Goal: Contribute content: Contribute content

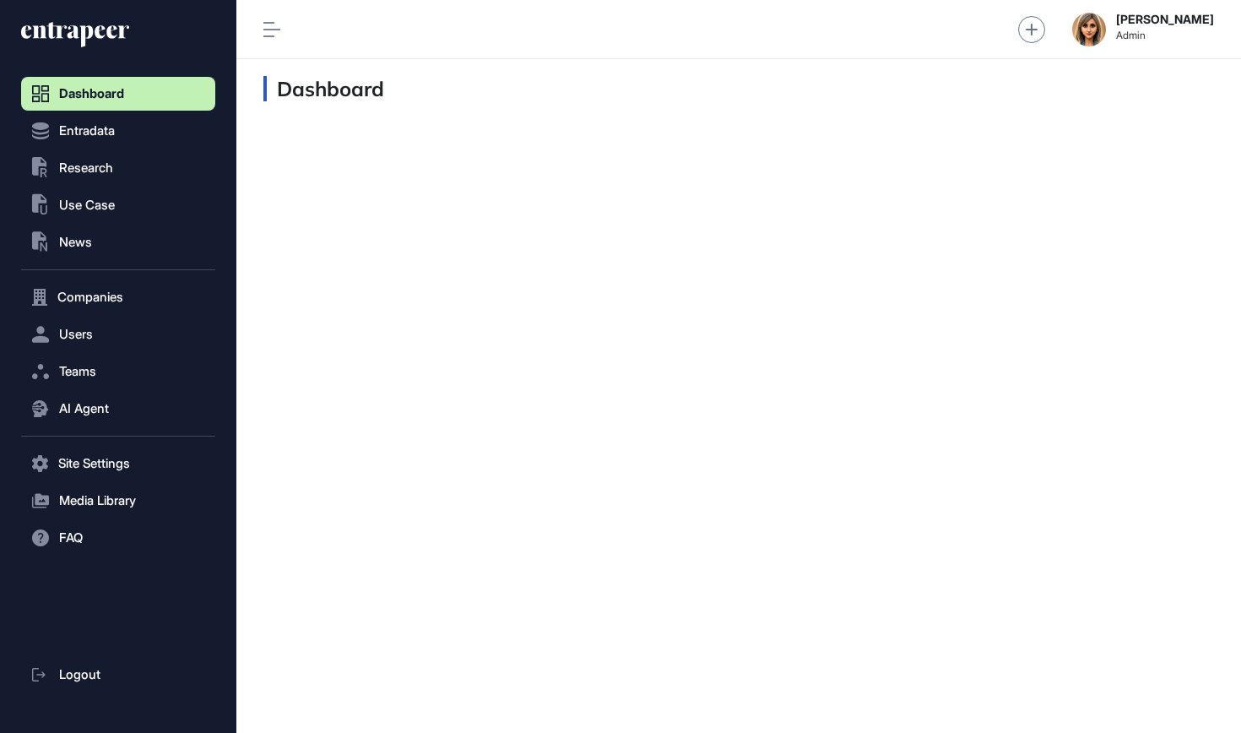
click at [83, 19] on div "Dashboard Entradata .st0{fill:currentColor} Research .st0{fill:currentColor} Us…" at bounding box center [118, 375] width 194 height 717
click at [79, 31] on icon at bounding box center [75, 34] width 108 height 27
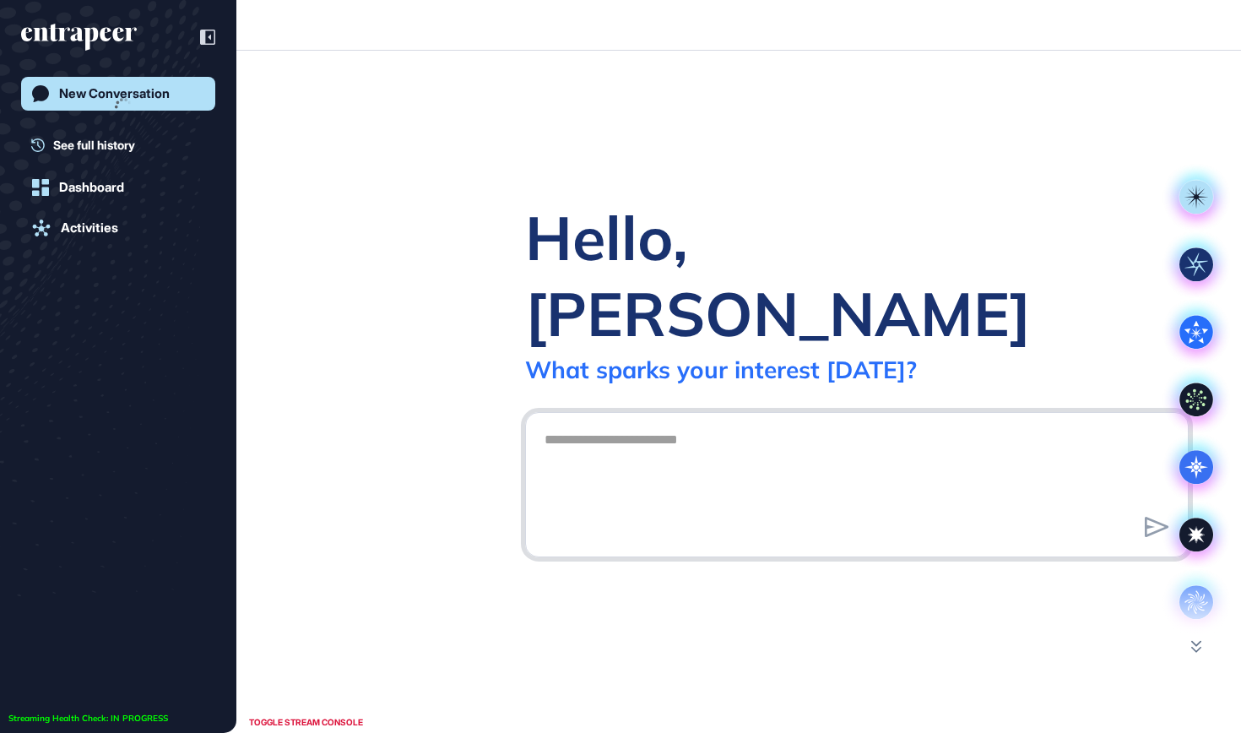
scroll to position [1, 1]
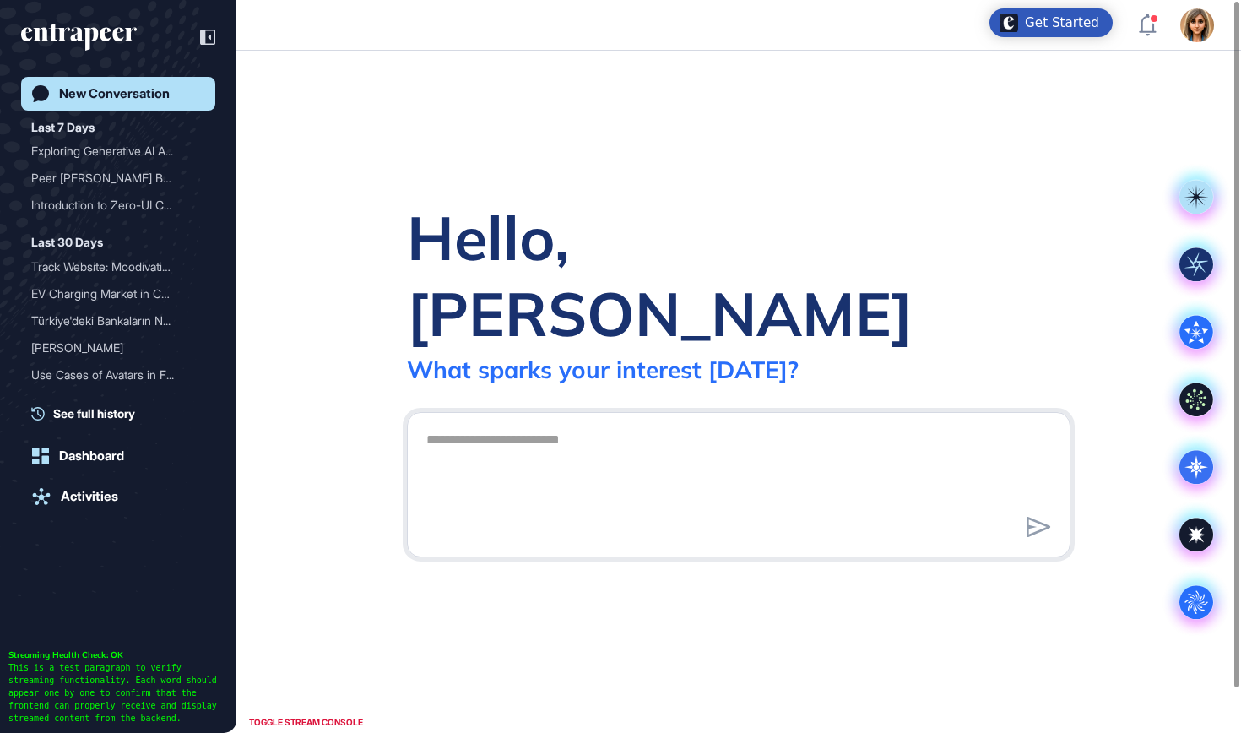
click at [1145, 40] on div "Admin Dashboard Dashboard Profile My Content Request More Data" at bounding box center [1176, 25] width 75 height 34
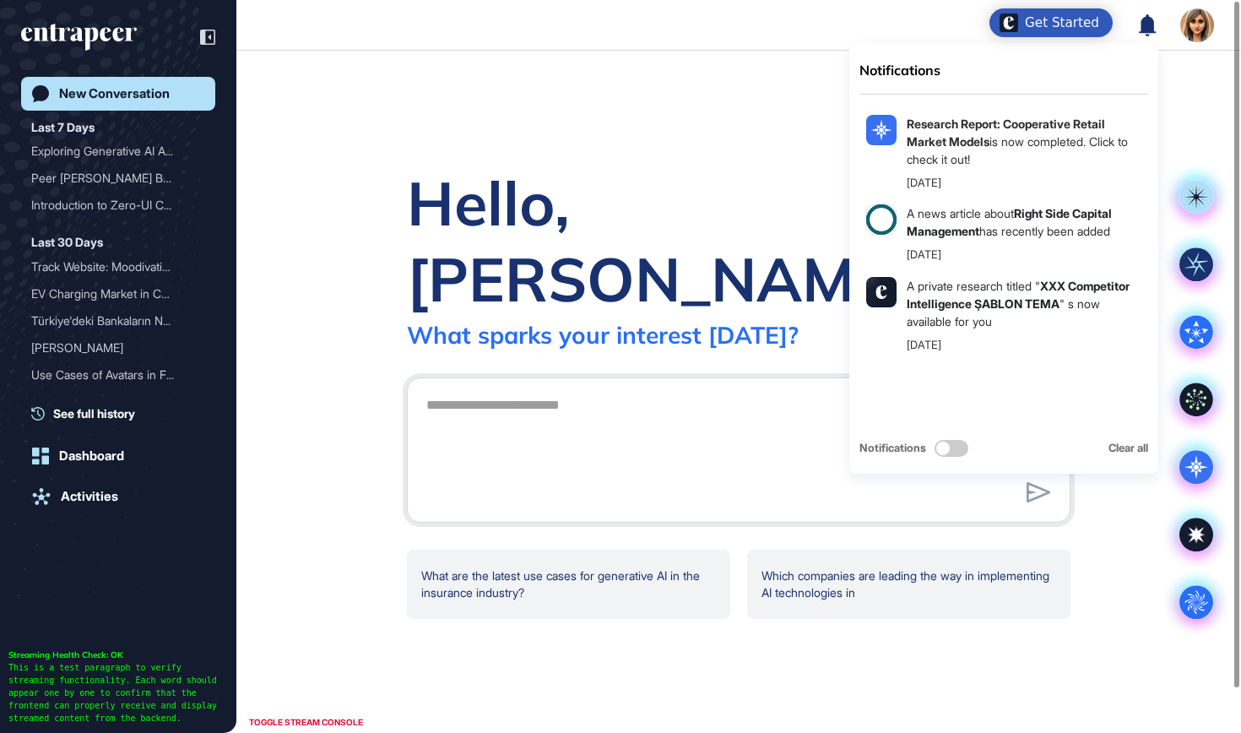
click at [1146, 28] on icon at bounding box center [1147, 25] width 17 height 22
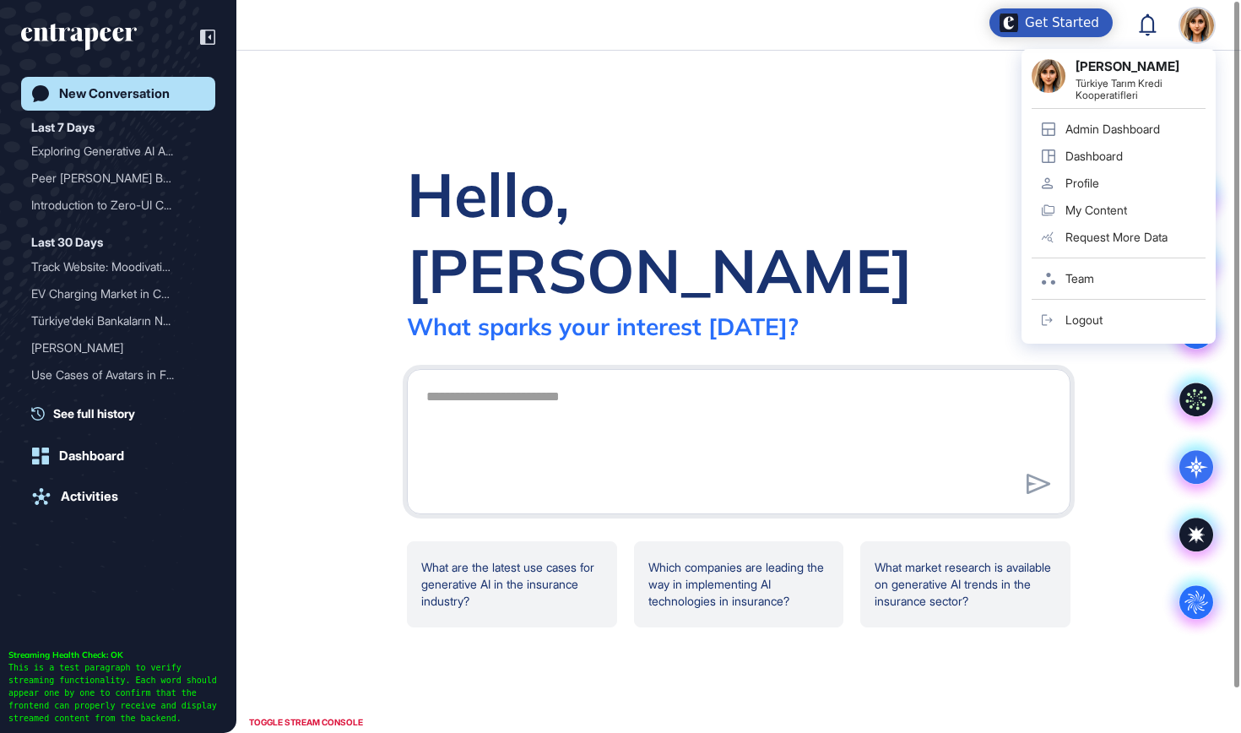
drag, startPoint x: 1128, startPoint y: 322, endPoint x: 1086, endPoint y: 340, distance: 45.8
click at [1125, 138] on link "Admin Dashboard" at bounding box center [1119, 129] width 174 height 27
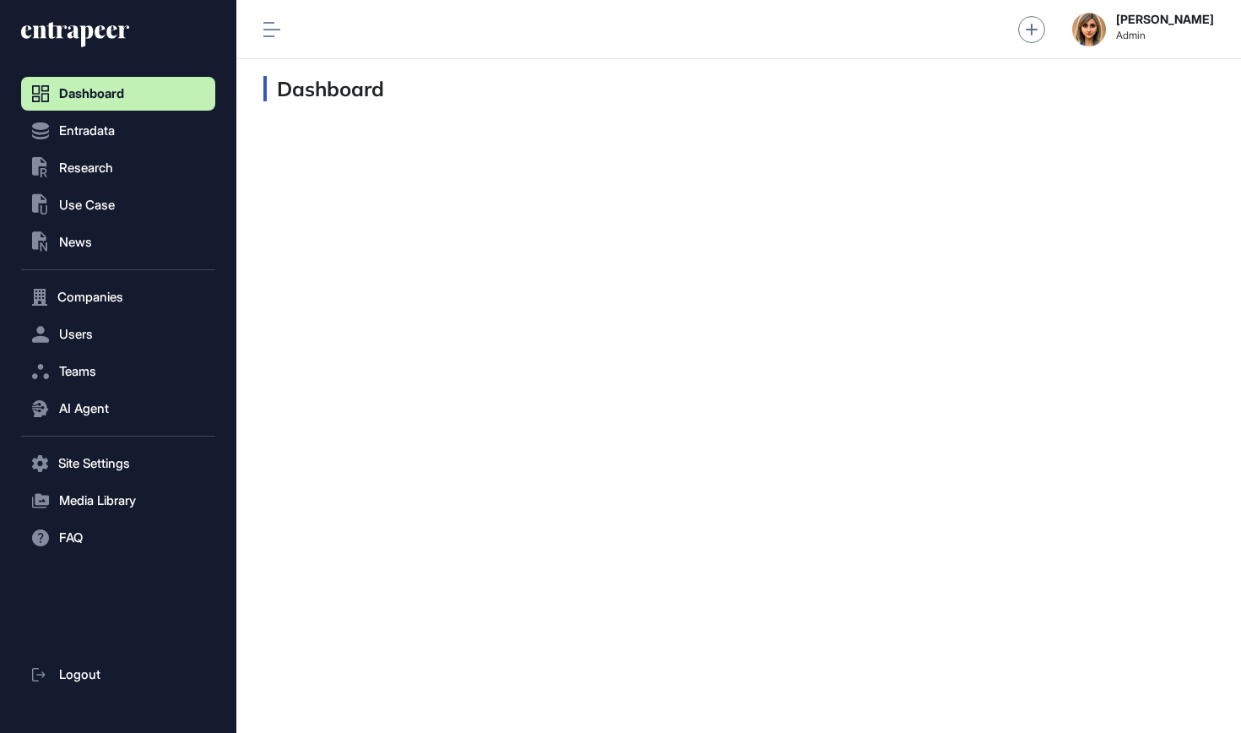
scroll to position [1, 1]
click at [76, 338] on span "Users" at bounding box center [76, 335] width 34 height 14
click at [111, 369] on link "User List" at bounding box center [123, 370] width 186 height 30
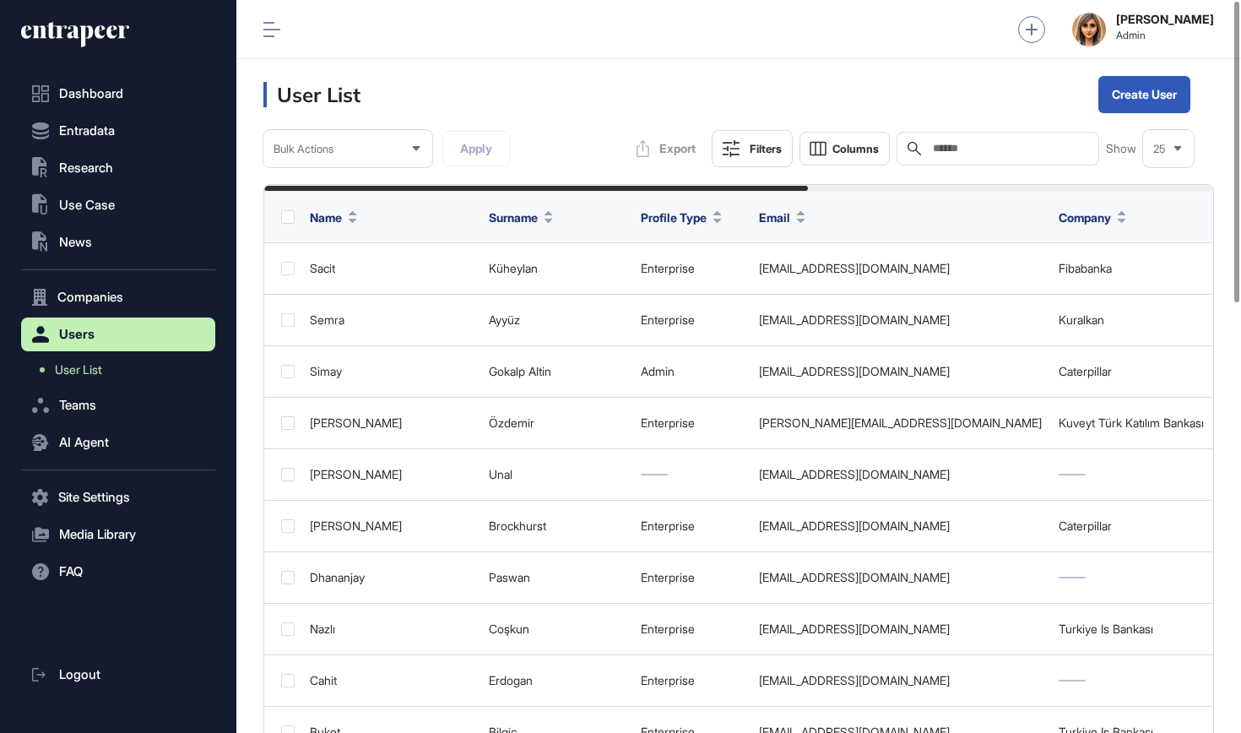
click at [975, 149] on input "text" at bounding box center [1009, 149] width 157 height 14
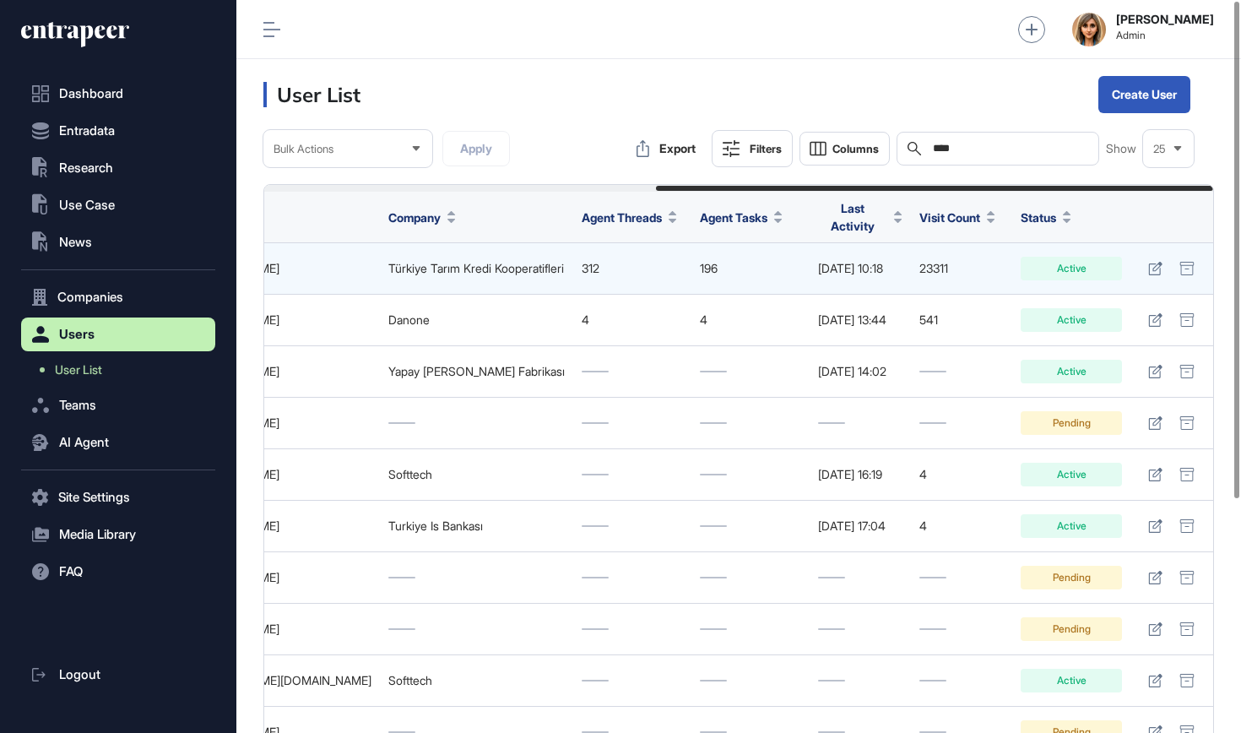
scroll to position [0, 667]
type input "****"
click at [1151, 262] on icon at bounding box center [1155, 269] width 14 height 14
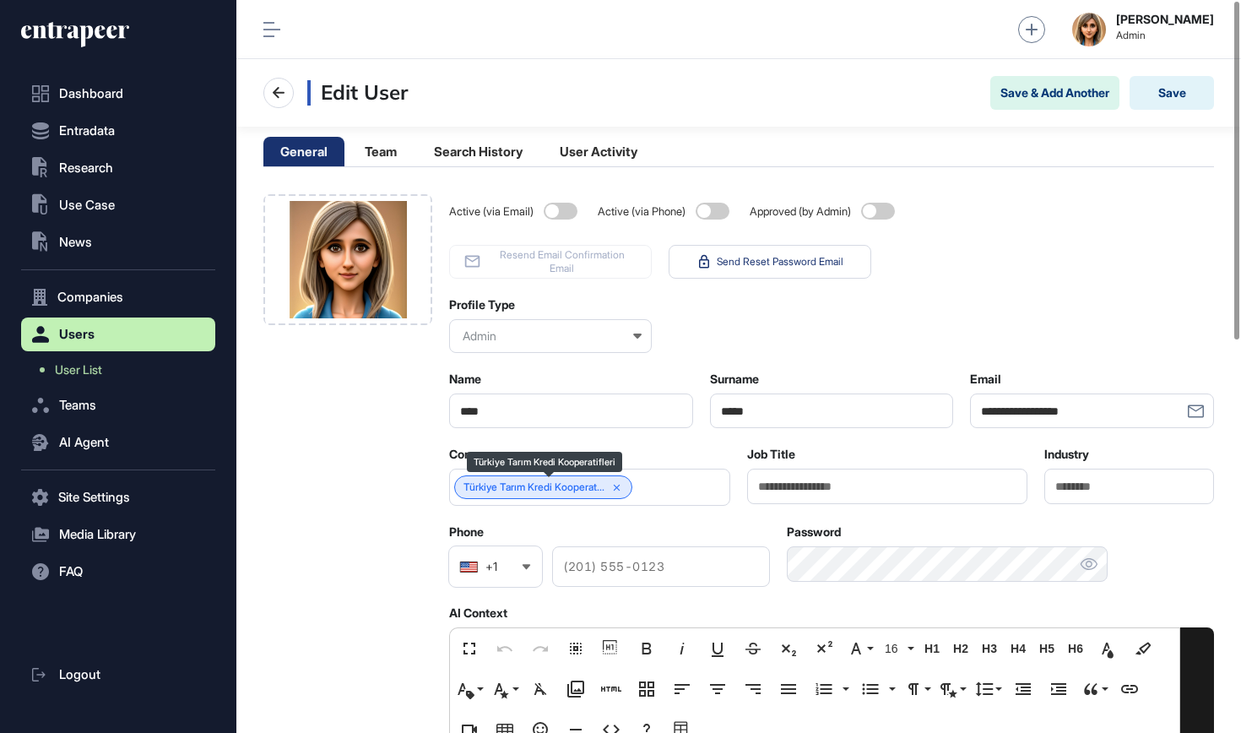
click at [623, 484] on icon at bounding box center [617, 488] width 12 height 12
click at [624, 499] on div at bounding box center [589, 487] width 281 height 37
click at [618, 487] on input "text" at bounding box center [578, 487] width 237 height 14
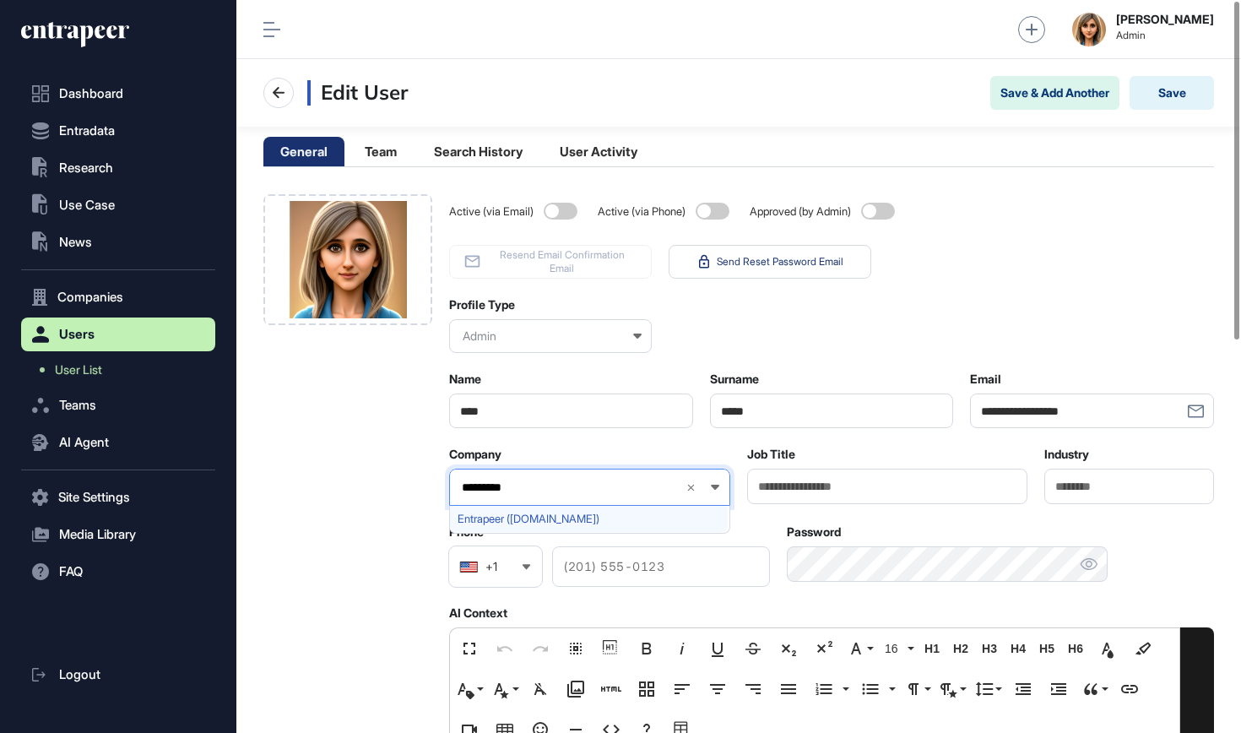
type input "*********"
click at [593, 522] on span "Entrapeer (entrapeer.com)" at bounding box center [589, 518] width 263 height 13
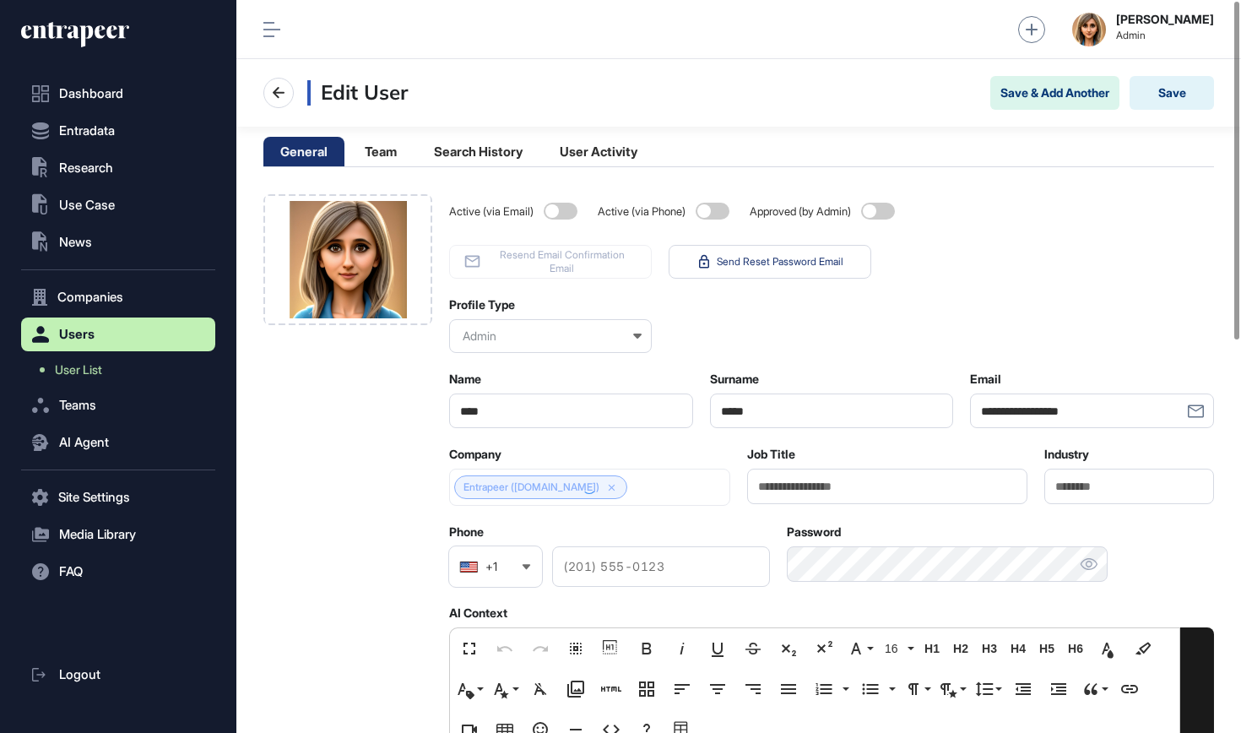
click at [532, 490] on div at bounding box center [589, 487] width 281 height 37
click at [532, 490] on link "Entrapeer (entrapeer.com)" at bounding box center [531, 487] width 136 height 12
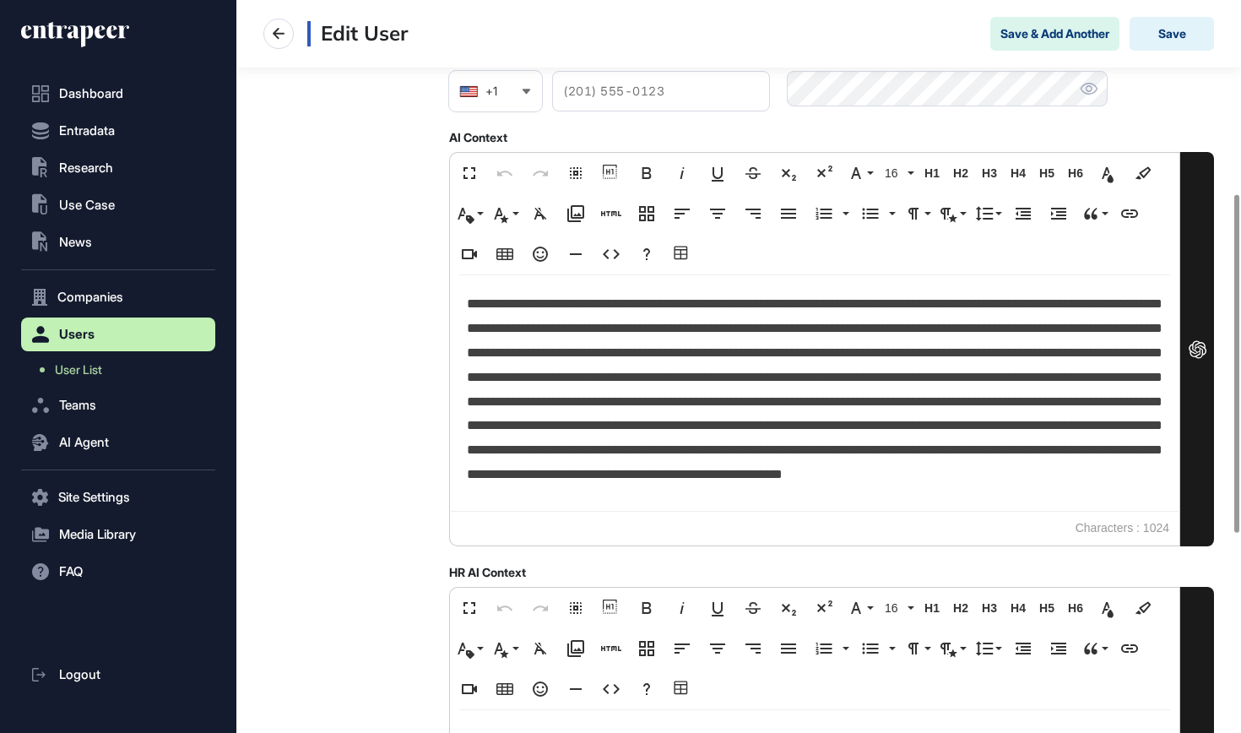
scroll to position [419, 0]
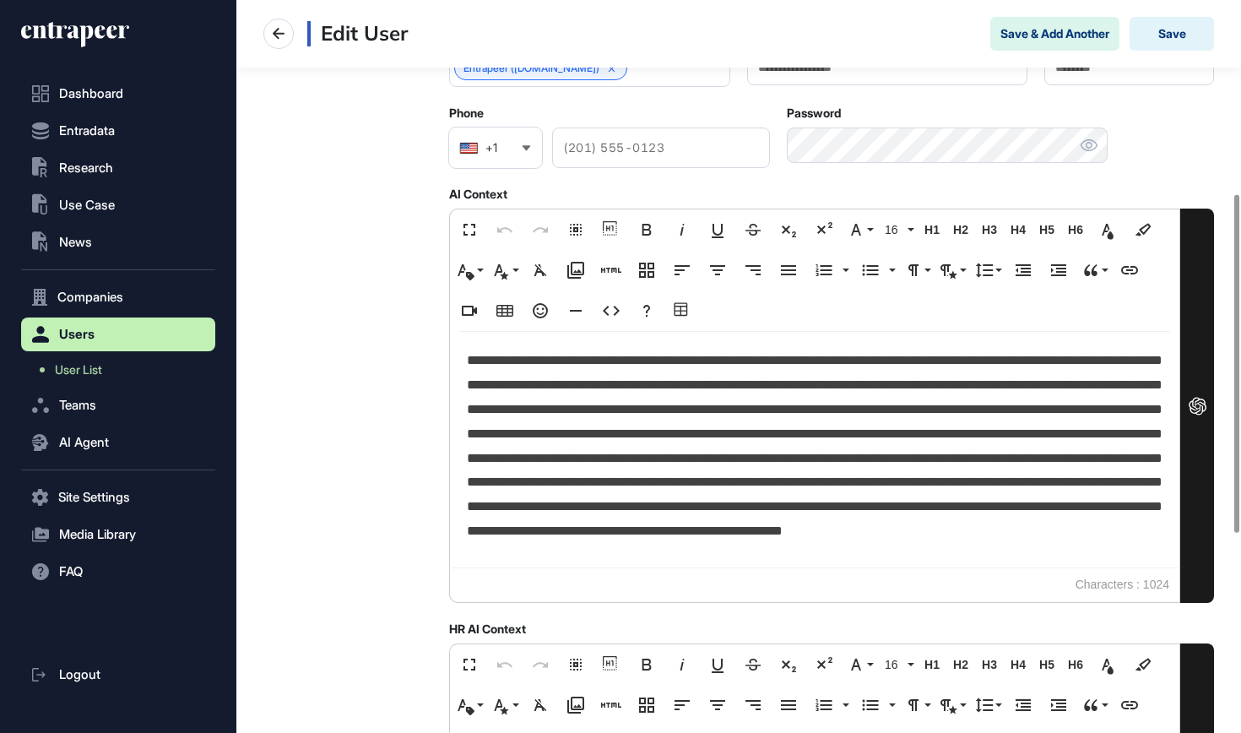
click at [669, 470] on p at bounding box center [815, 467] width 696 height 236
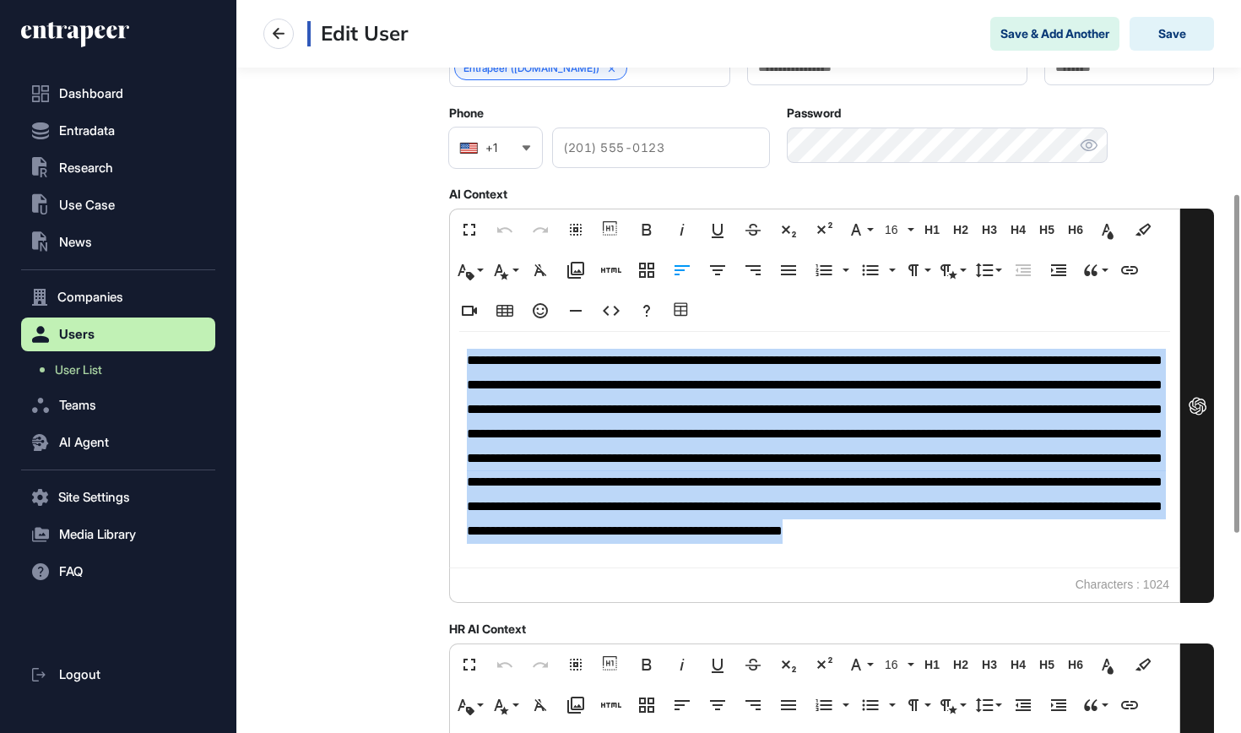
click at [669, 470] on p at bounding box center [815, 467] width 696 height 236
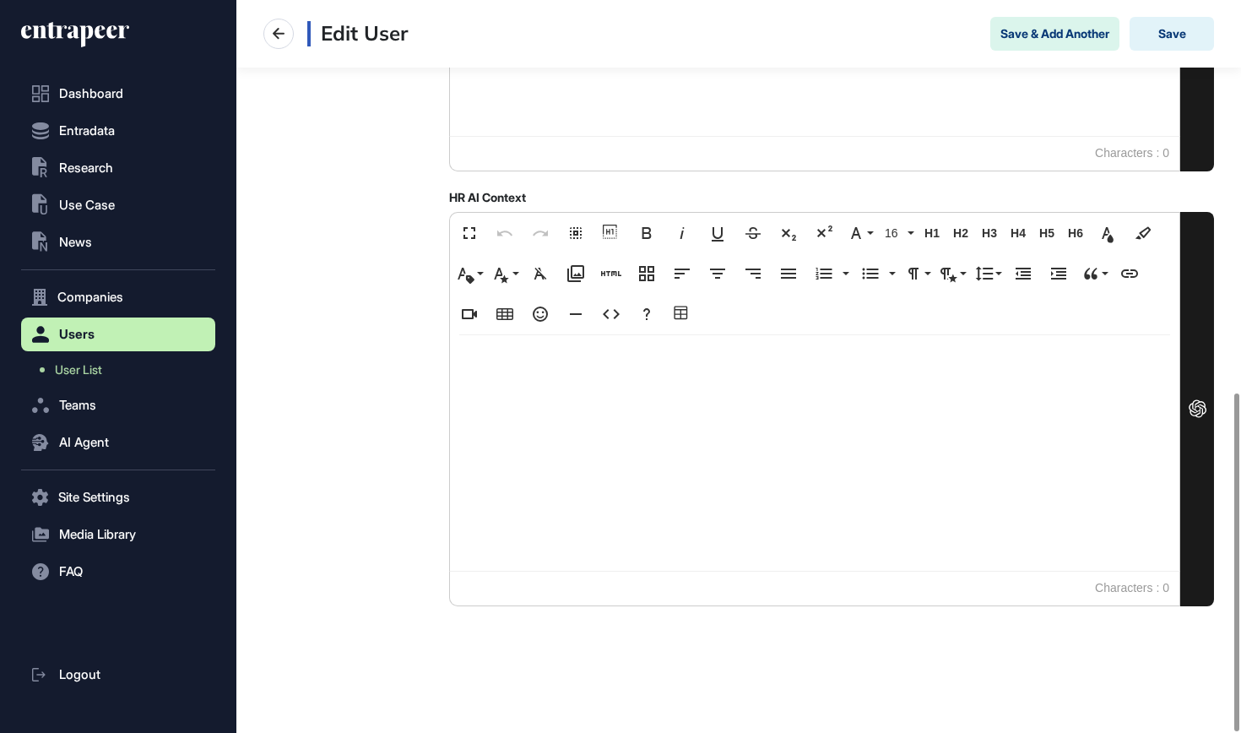
scroll to position [849, 0]
click at [1173, 26] on button "Save" at bounding box center [1172, 34] width 84 height 34
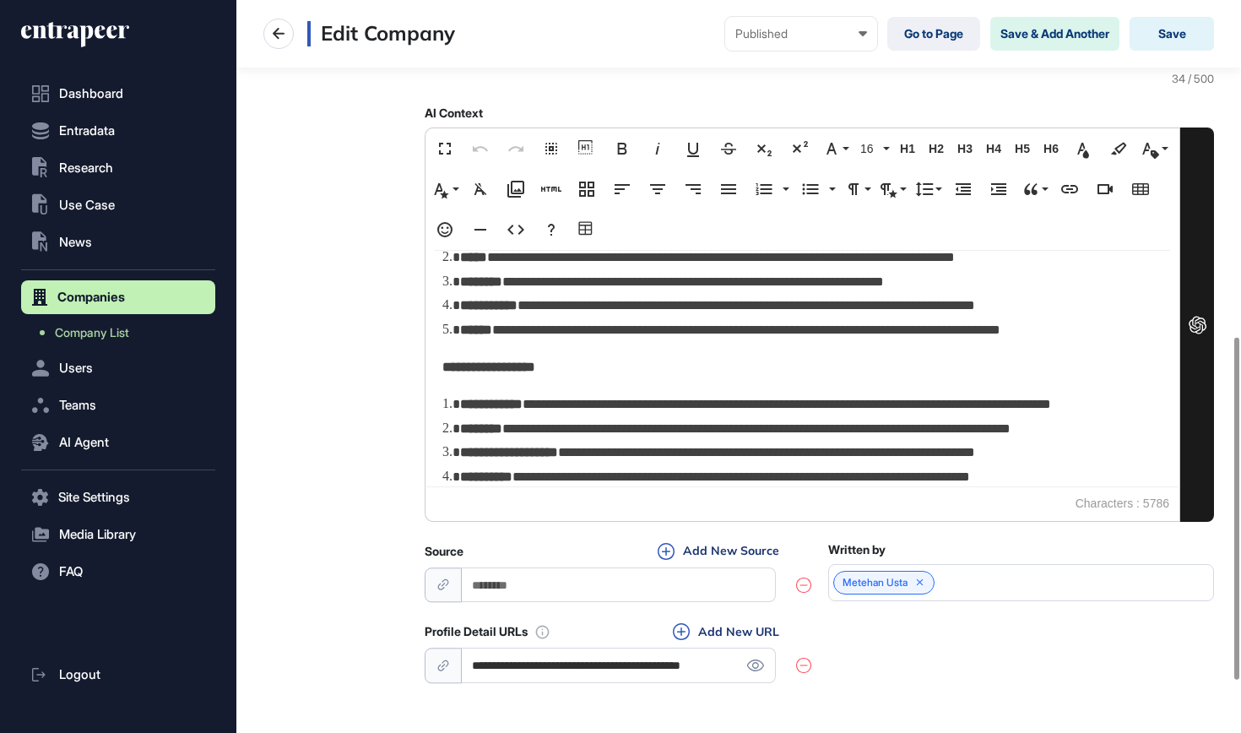
scroll to position [1192, 0]
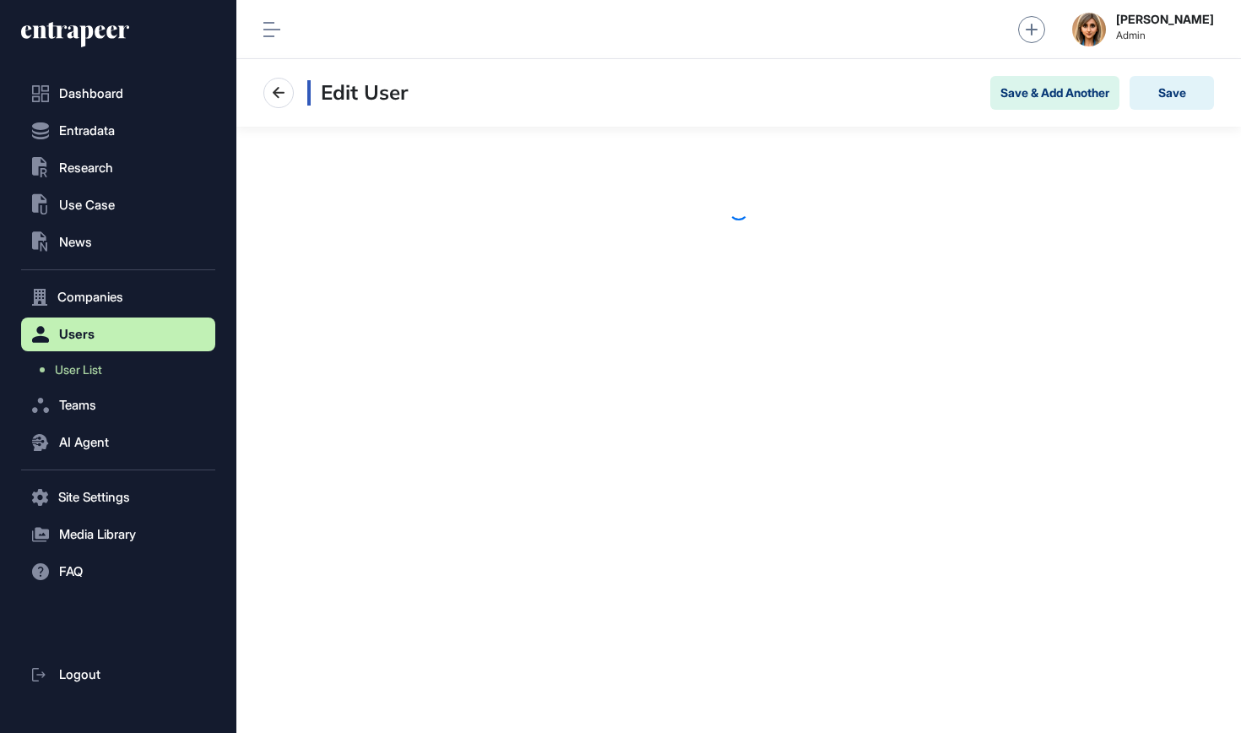
scroll to position [1, 1]
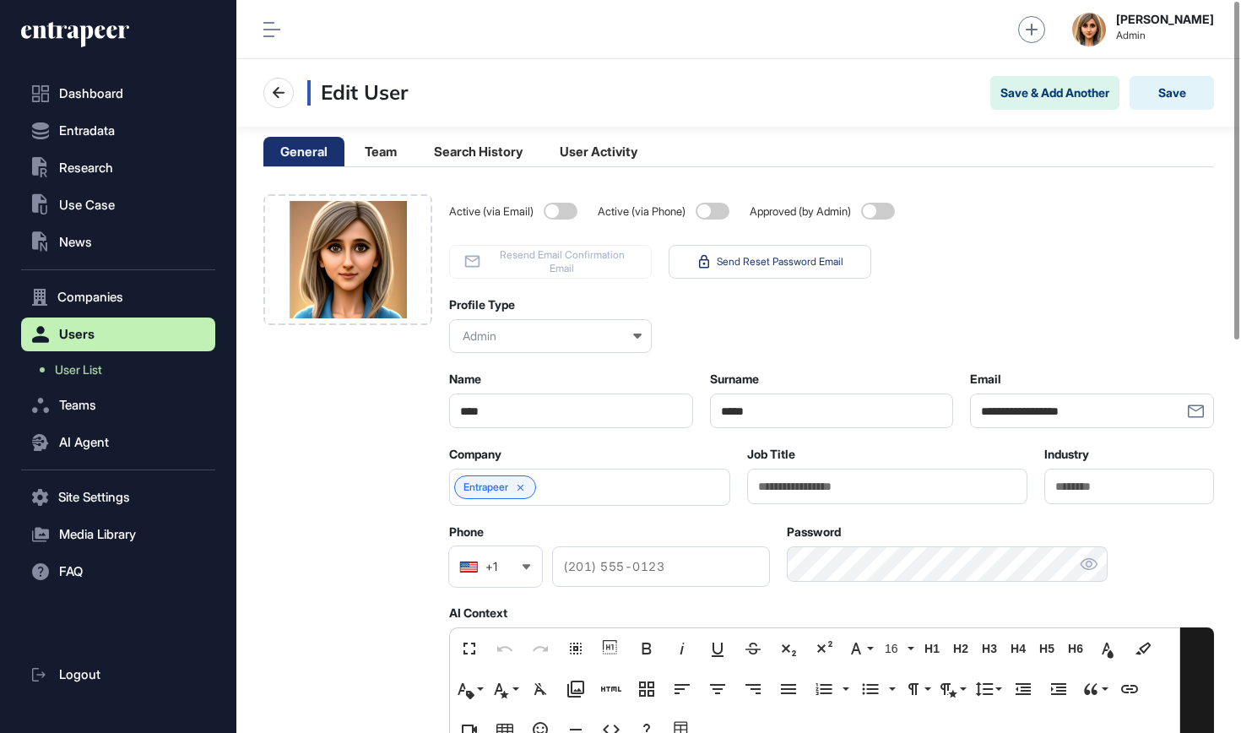
click at [122, 40] on icon at bounding box center [75, 34] width 108 height 27
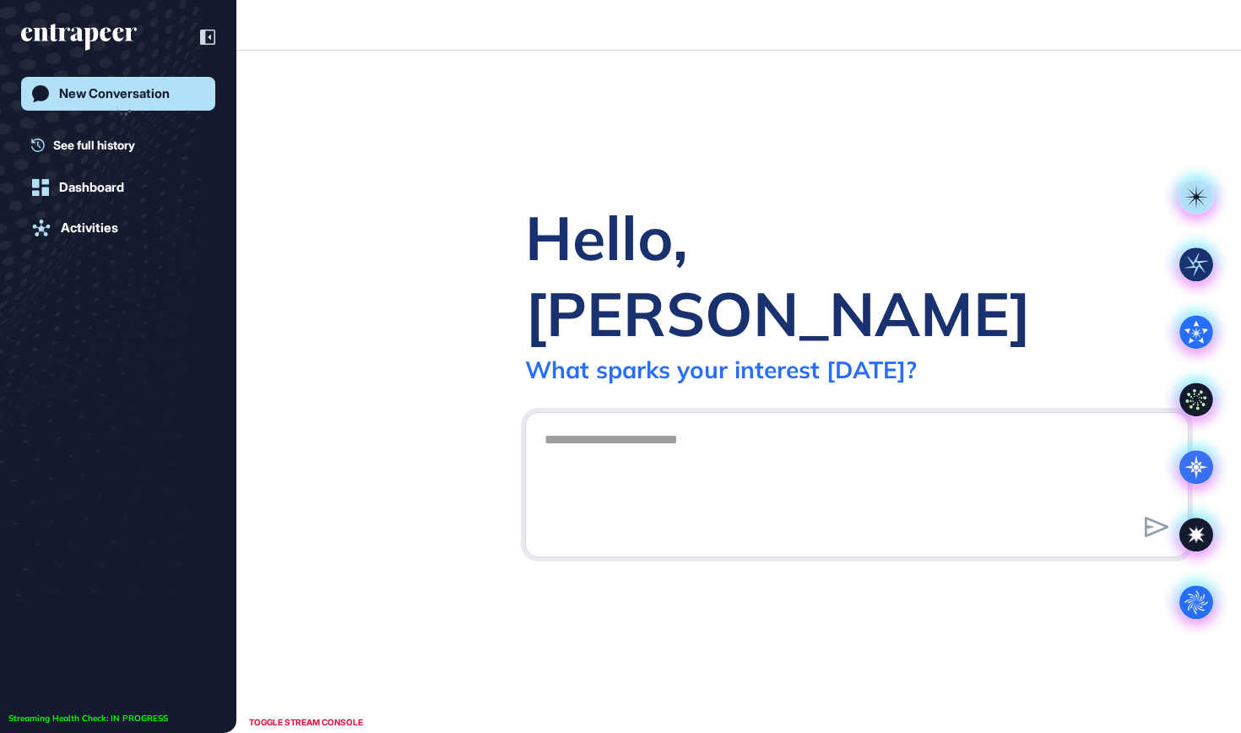
scroll to position [1, 1]
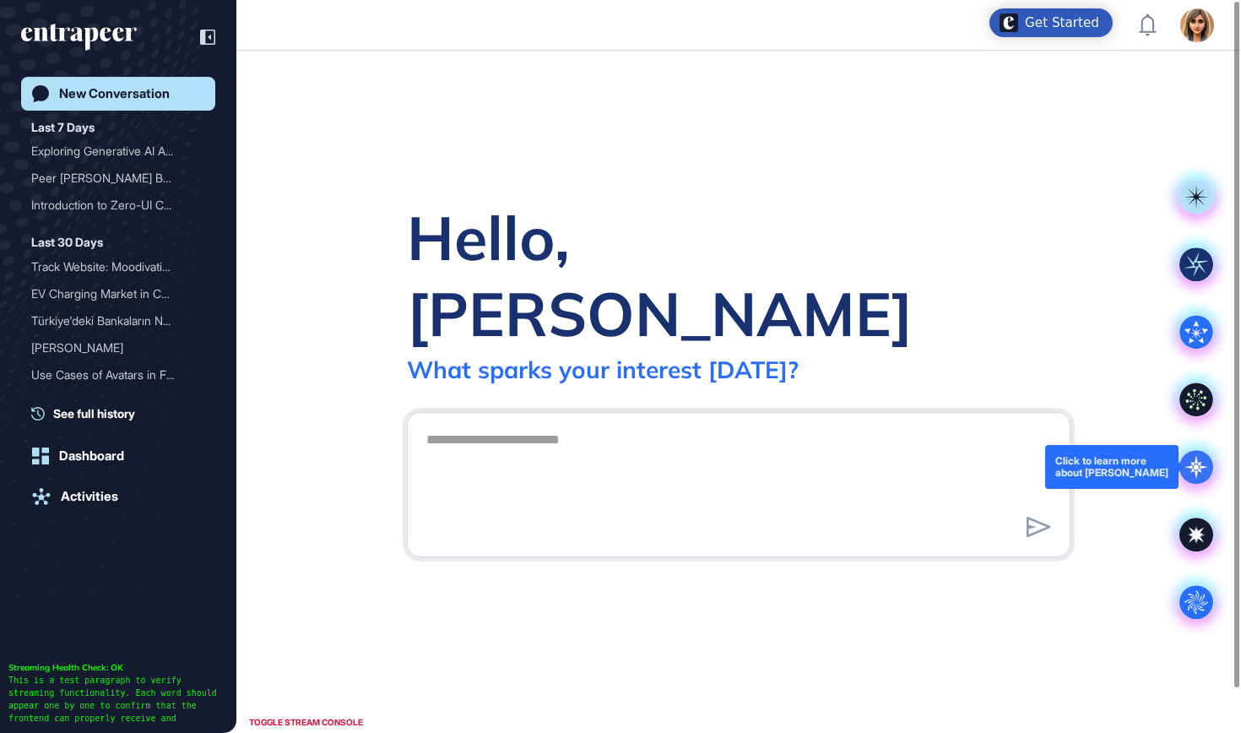
click at [1196, 479] on icon at bounding box center [1196, 467] width 24 height 24
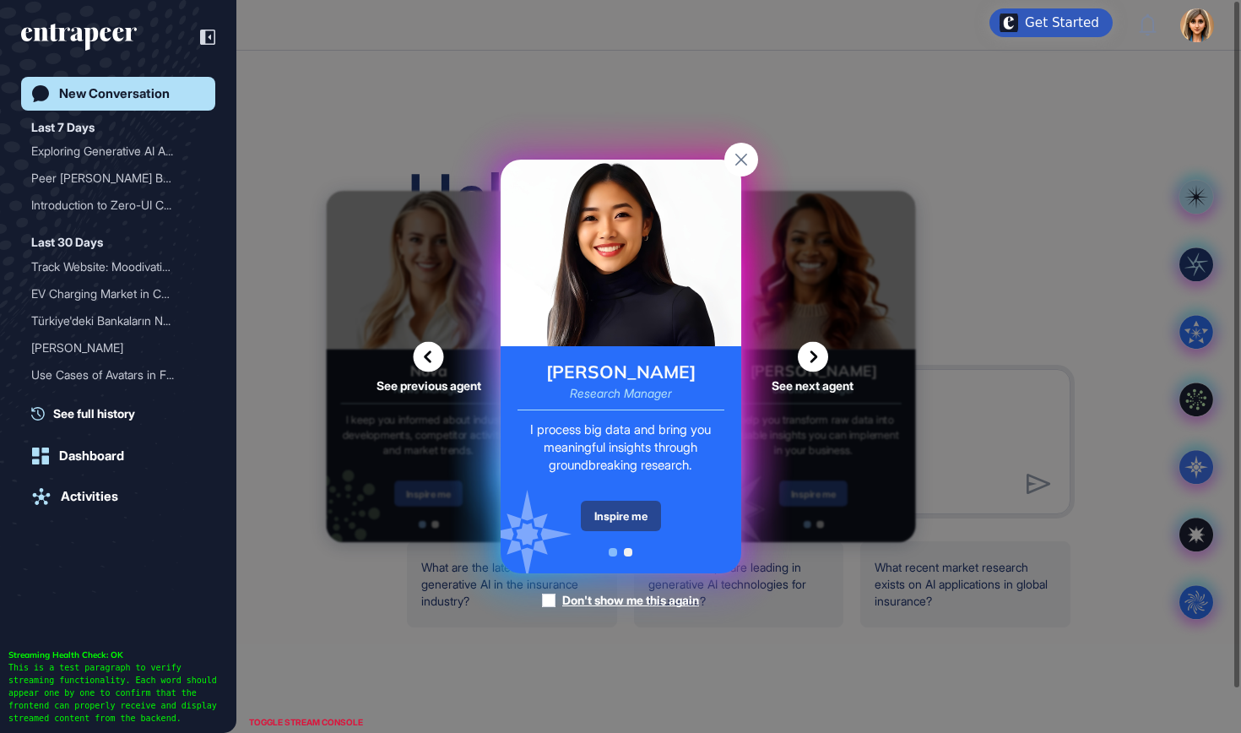
click at [611, 512] on div "Inspire me" at bounding box center [621, 516] width 80 height 30
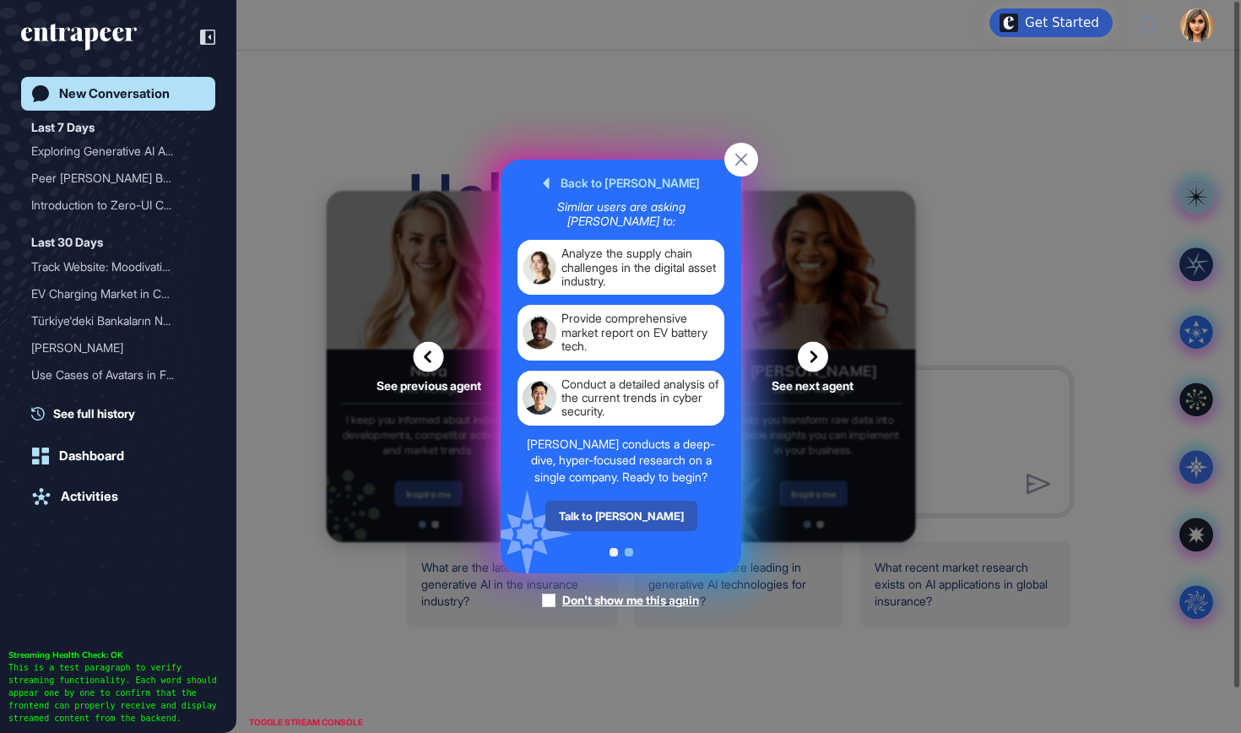
click at [611, 512] on div "Talk to Reese" at bounding box center [621, 516] width 152 height 30
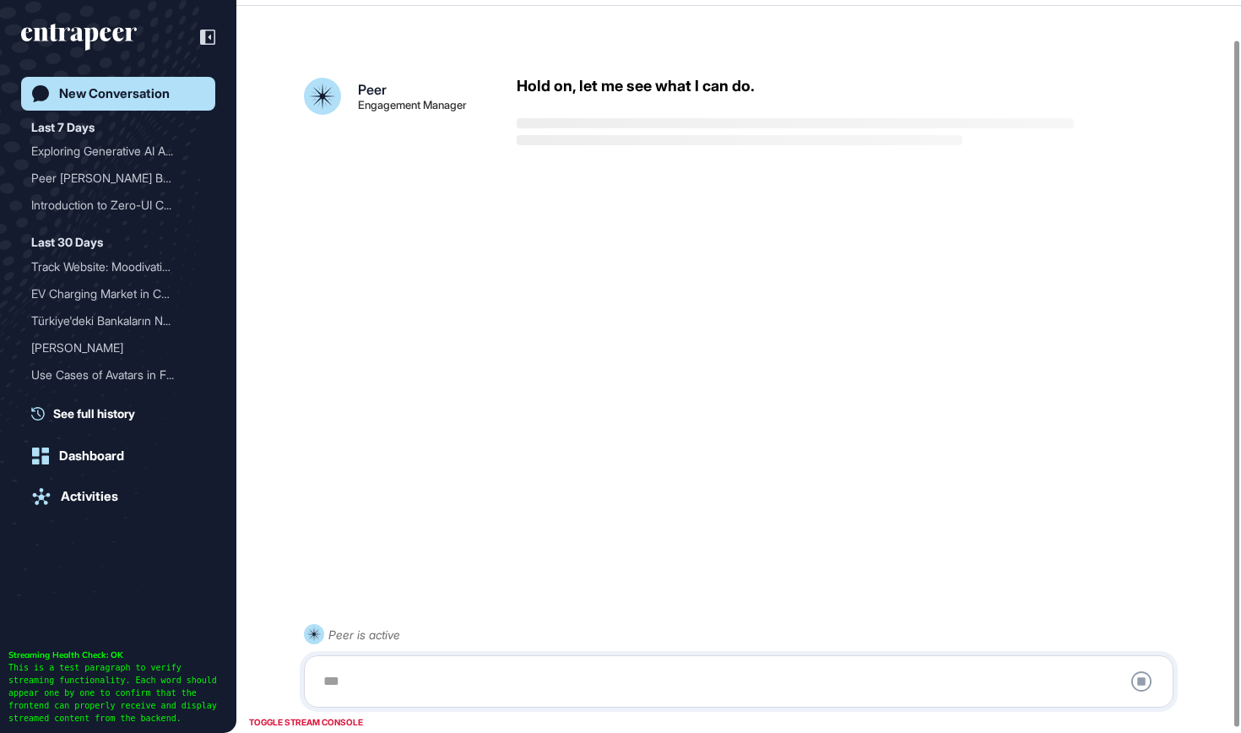
scroll to position [47, 0]
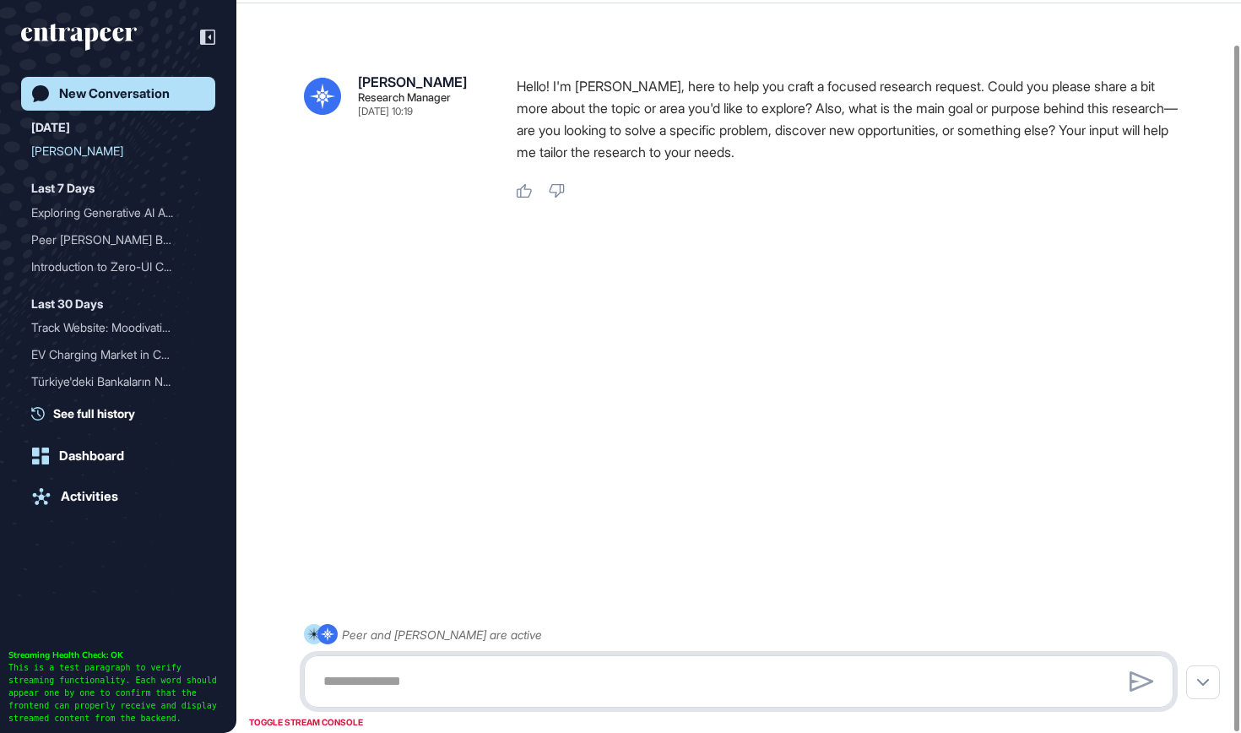
click at [507, 676] on textarea at bounding box center [738, 681] width 851 height 34
paste textarea "**********"
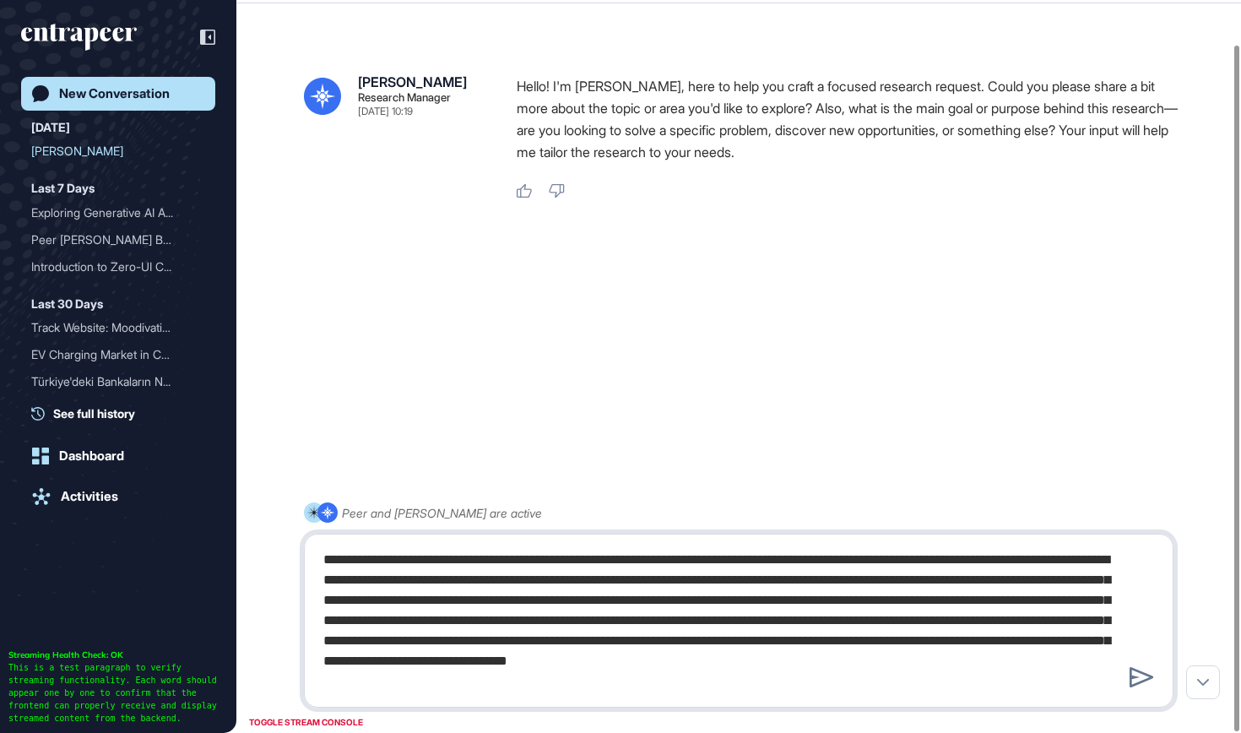
type textarea "**********"
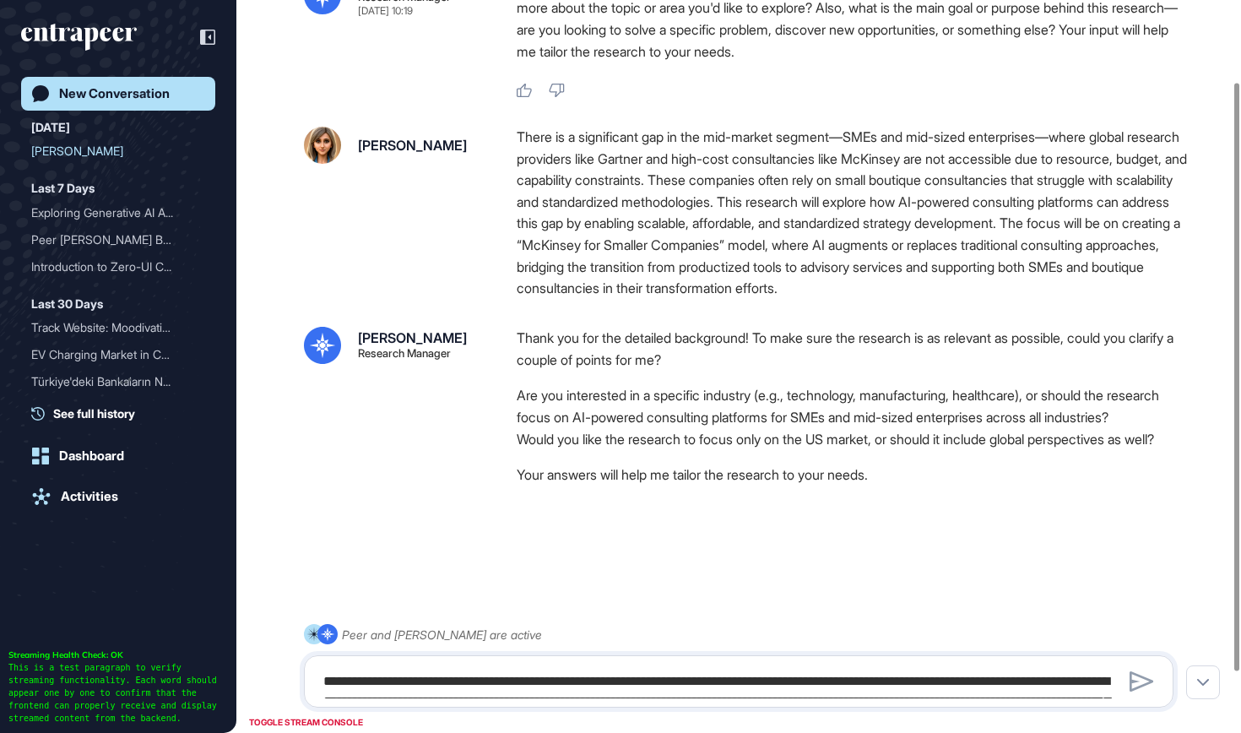
scroll to position [176, 0]
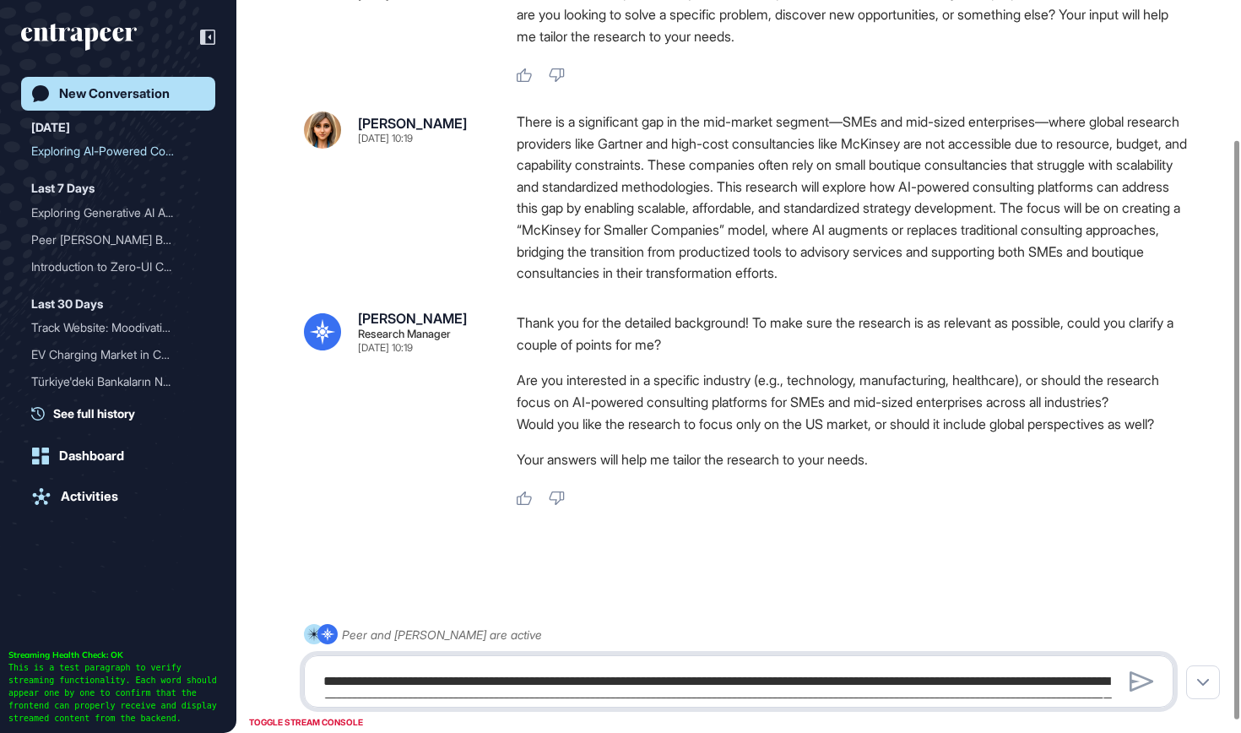
click at [602, 670] on textarea "**********" at bounding box center [738, 681] width 851 height 34
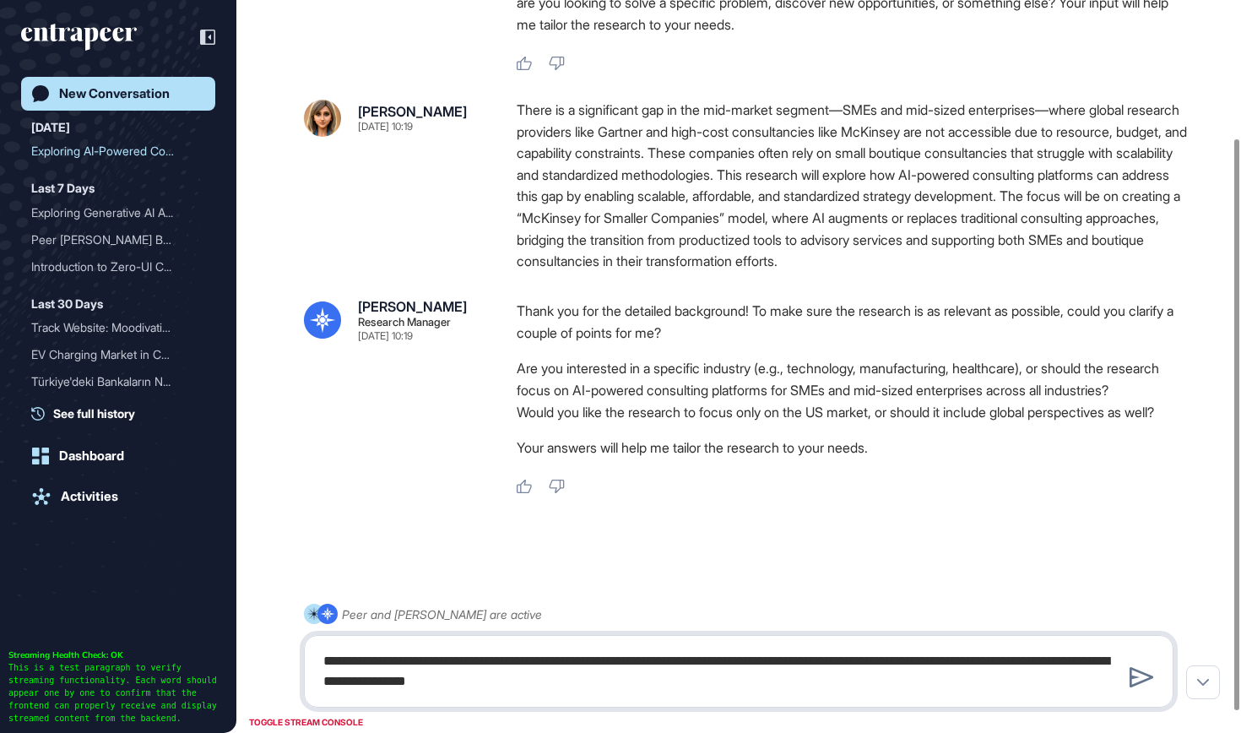
click at [545, 677] on textarea "**********" at bounding box center [738, 671] width 851 height 54
click at [707, 676] on textarea "**********" at bounding box center [738, 671] width 851 height 54
type textarea "**********"
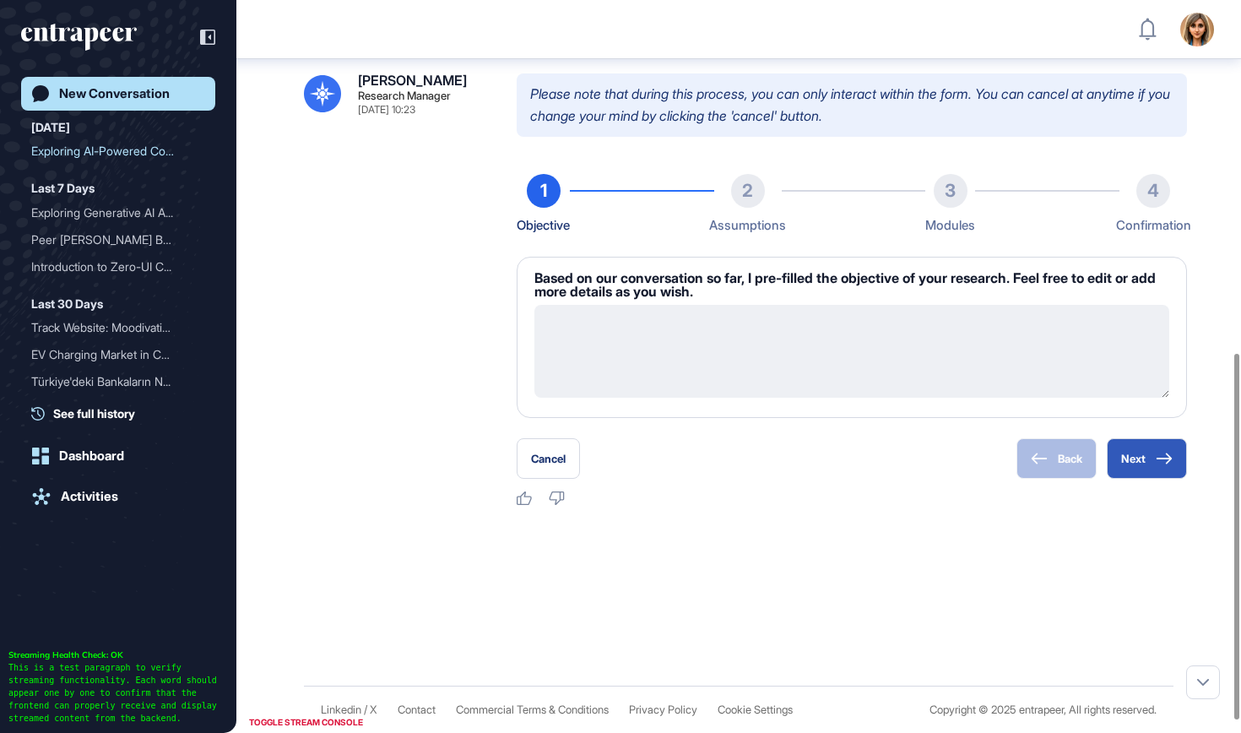
scroll to position [88, 0]
click at [1152, 479] on button "Next" at bounding box center [1147, 458] width 80 height 41
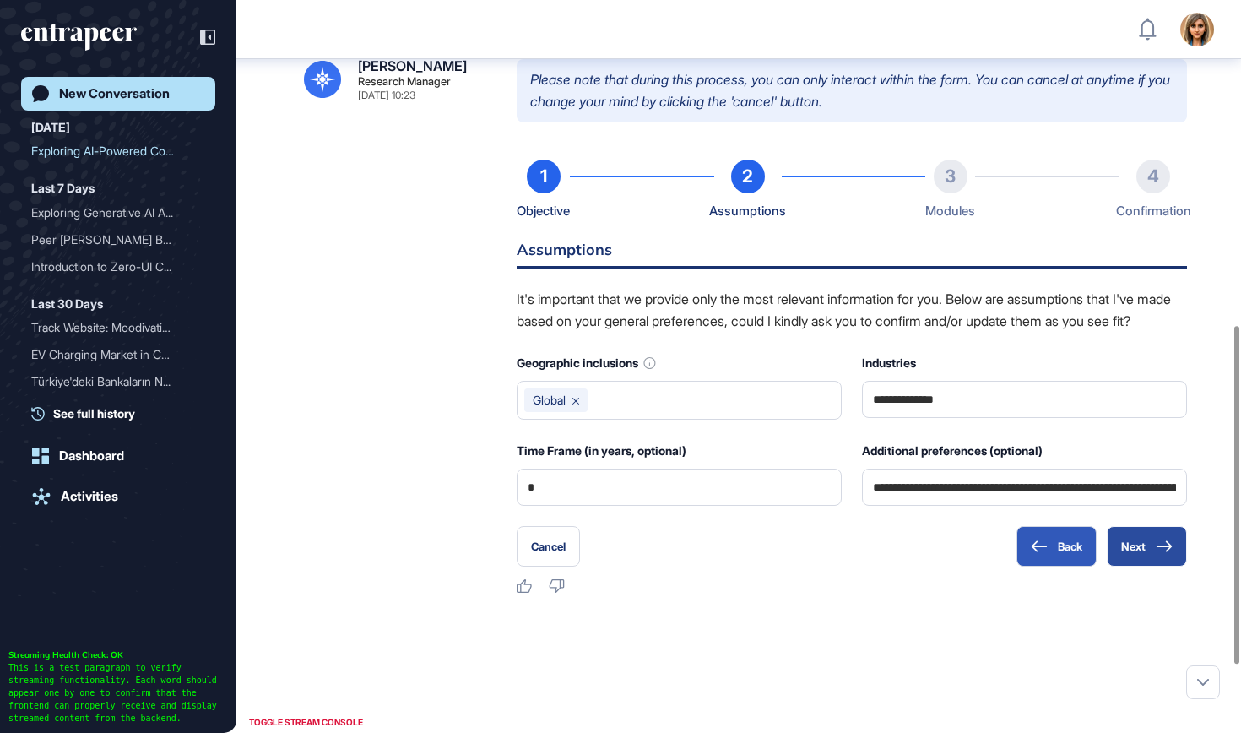
click at [1147, 566] on button "Next" at bounding box center [1147, 546] width 80 height 41
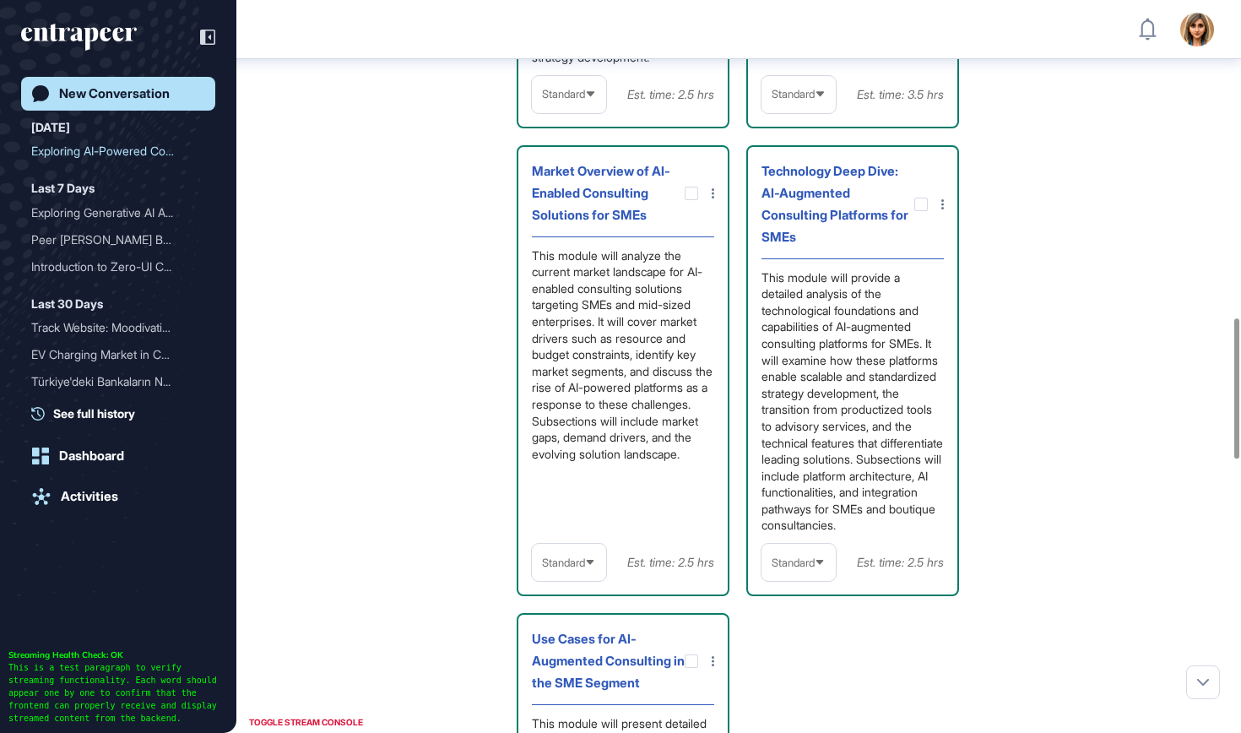
scroll to position [1705, 0]
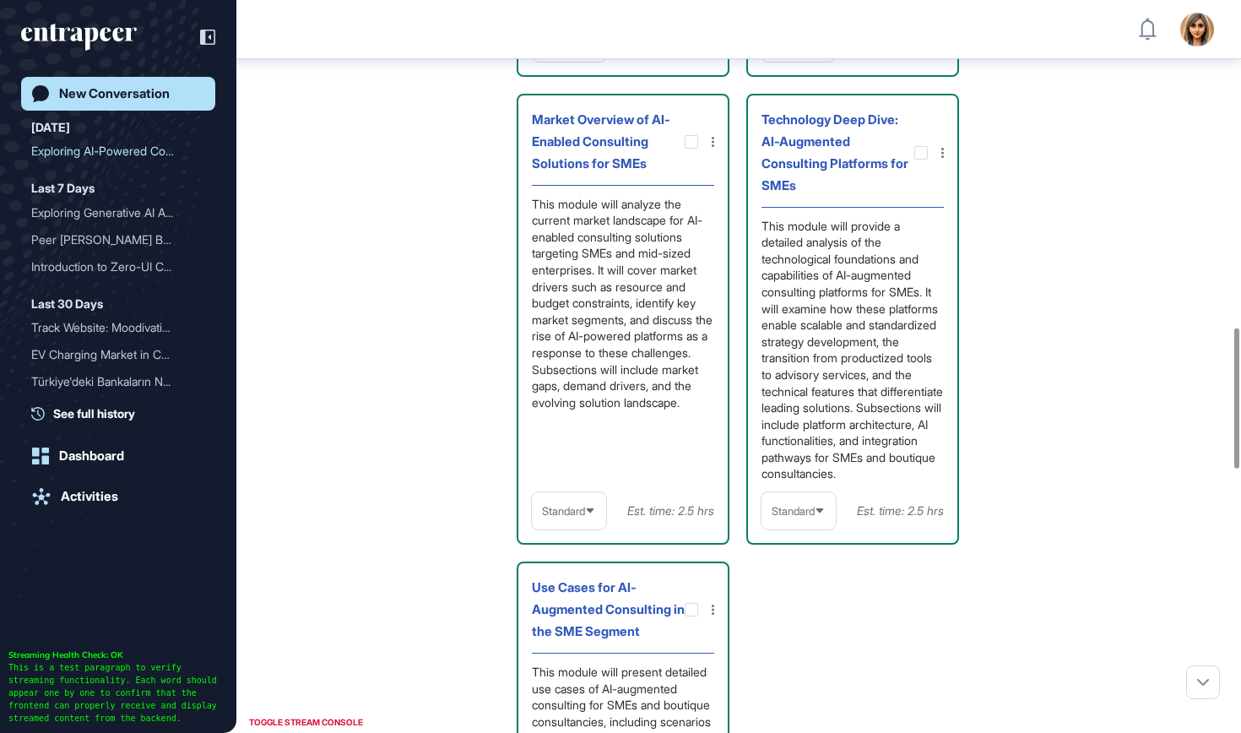
click at [802, 517] on span "Standard" at bounding box center [793, 511] width 43 height 13
click at [800, 636] on li "In-depth" at bounding box center [799, 619] width 64 height 34
click at [588, 517] on icon at bounding box center [590, 511] width 11 height 11
click at [582, 636] on li "In-depth" at bounding box center [569, 619] width 64 height 34
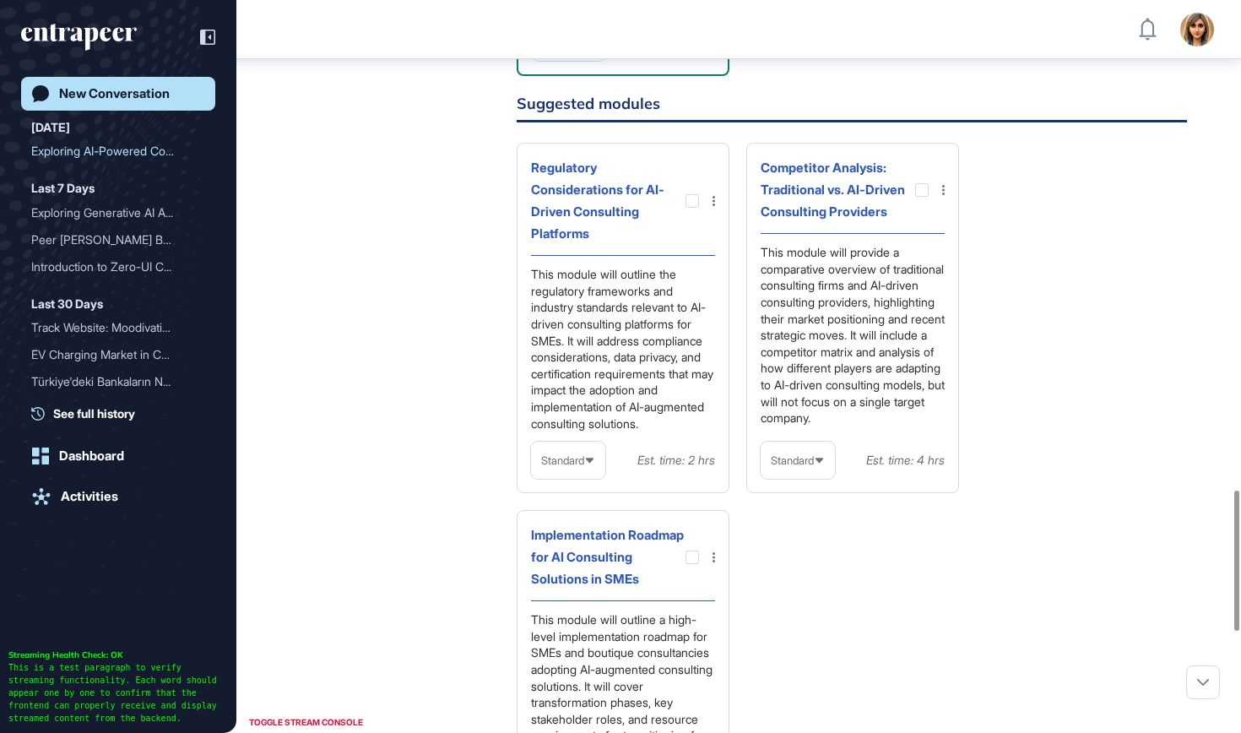
scroll to position [2555, 0]
click at [917, 196] on div at bounding box center [922, 189] width 14 height 14
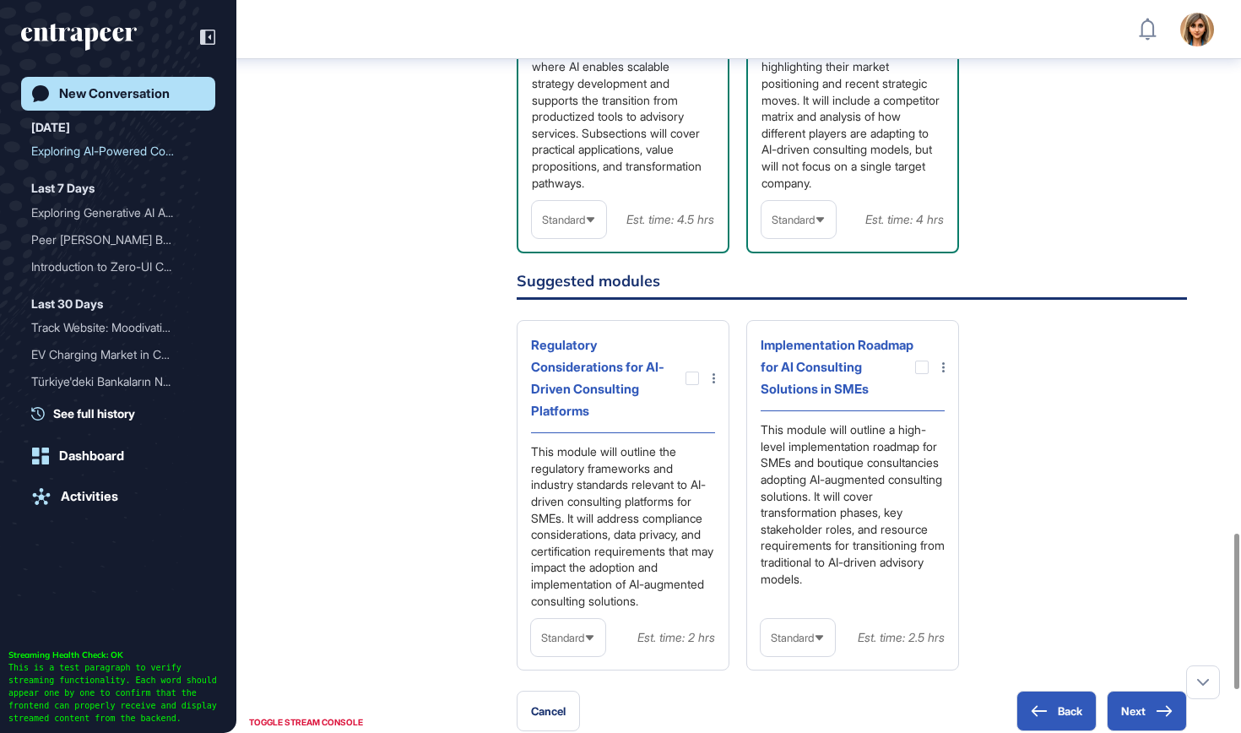
scroll to position [2311, 0]
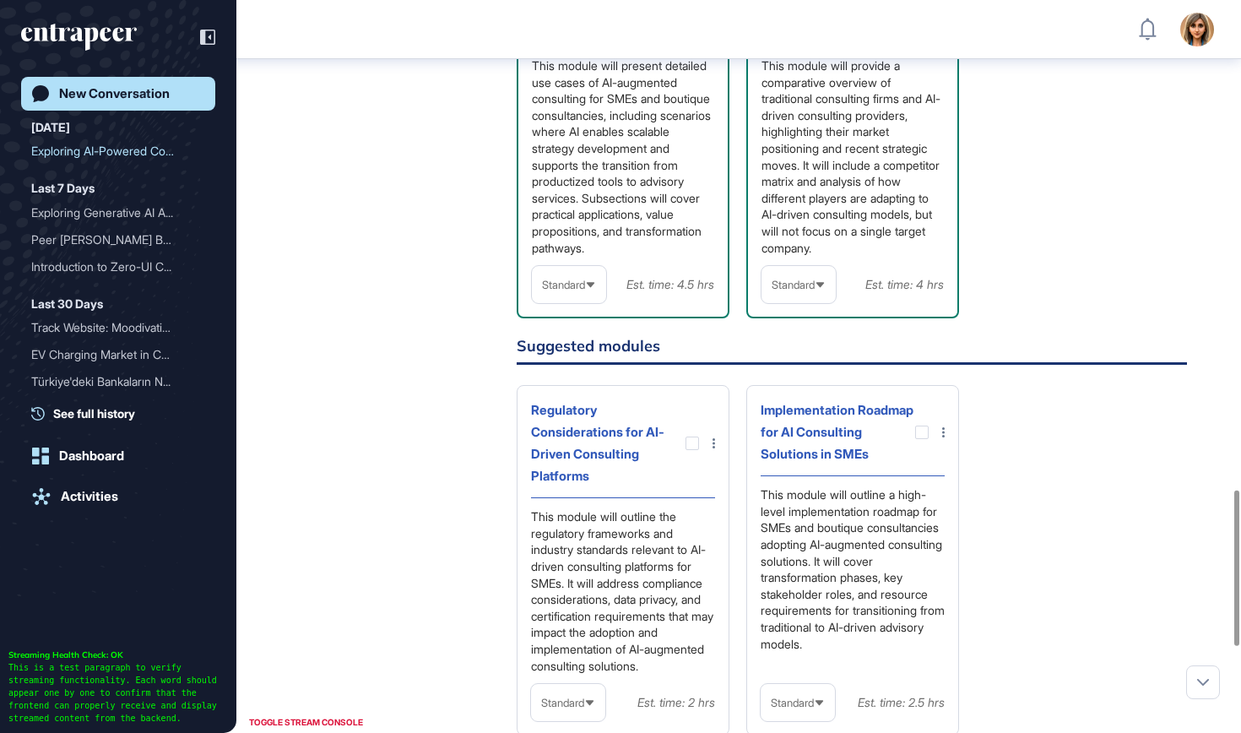
click at [817, 301] on div "Standard" at bounding box center [798, 284] width 74 height 33
click at [810, 409] on li "In-depth" at bounding box center [799, 393] width 64 height 34
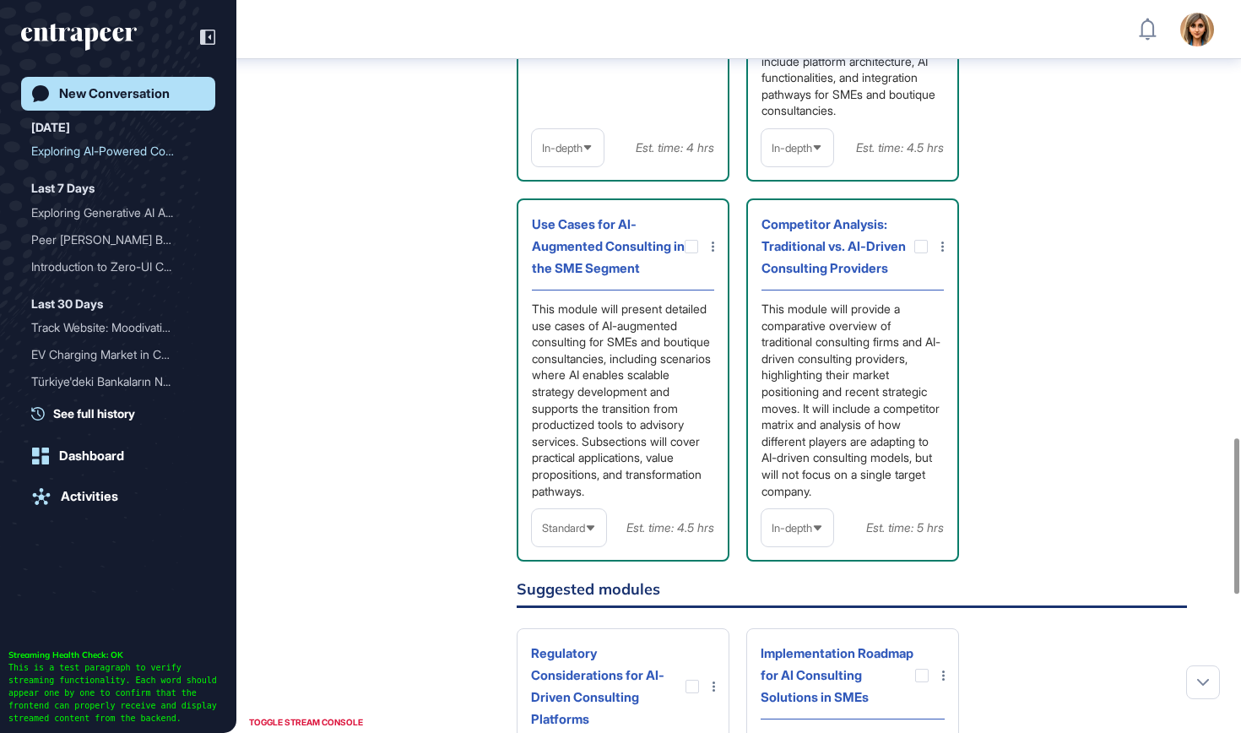
scroll to position [2066, 0]
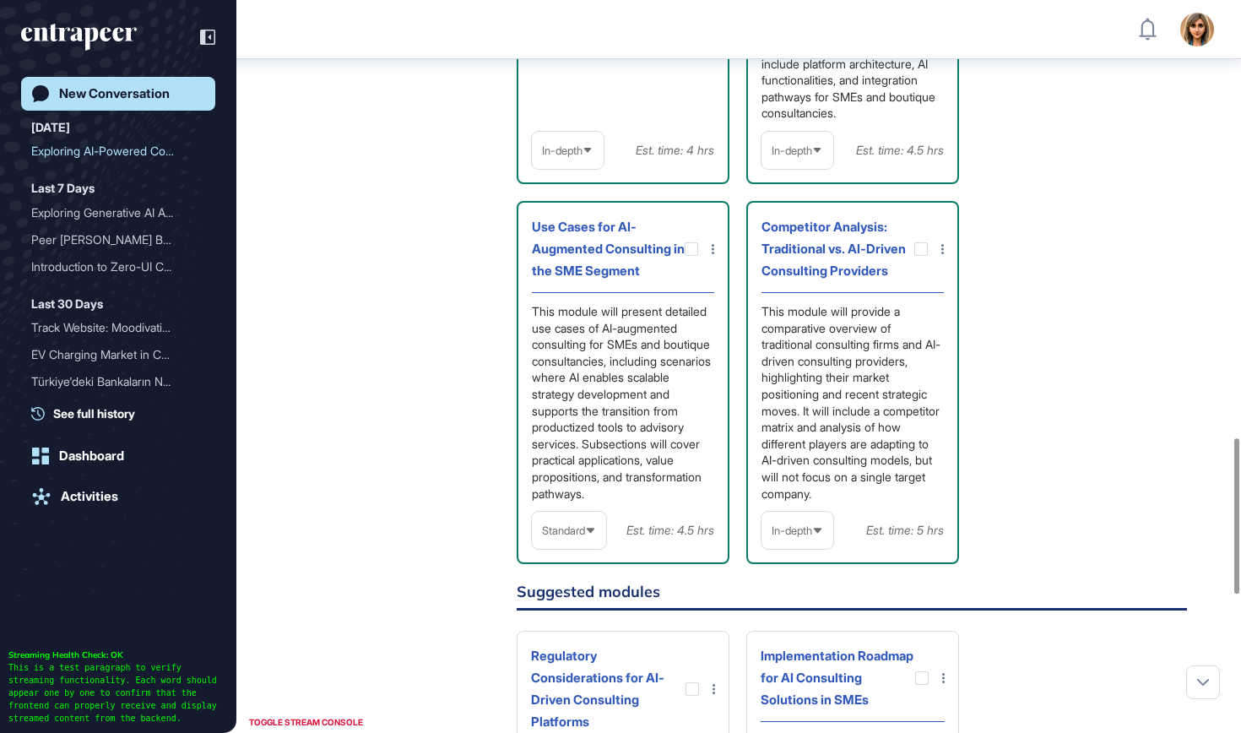
click at [572, 537] on span "Standard" at bounding box center [563, 530] width 43 height 13
click at [583, 655] on li "In-depth" at bounding box center [569, 638] width 64 height 34
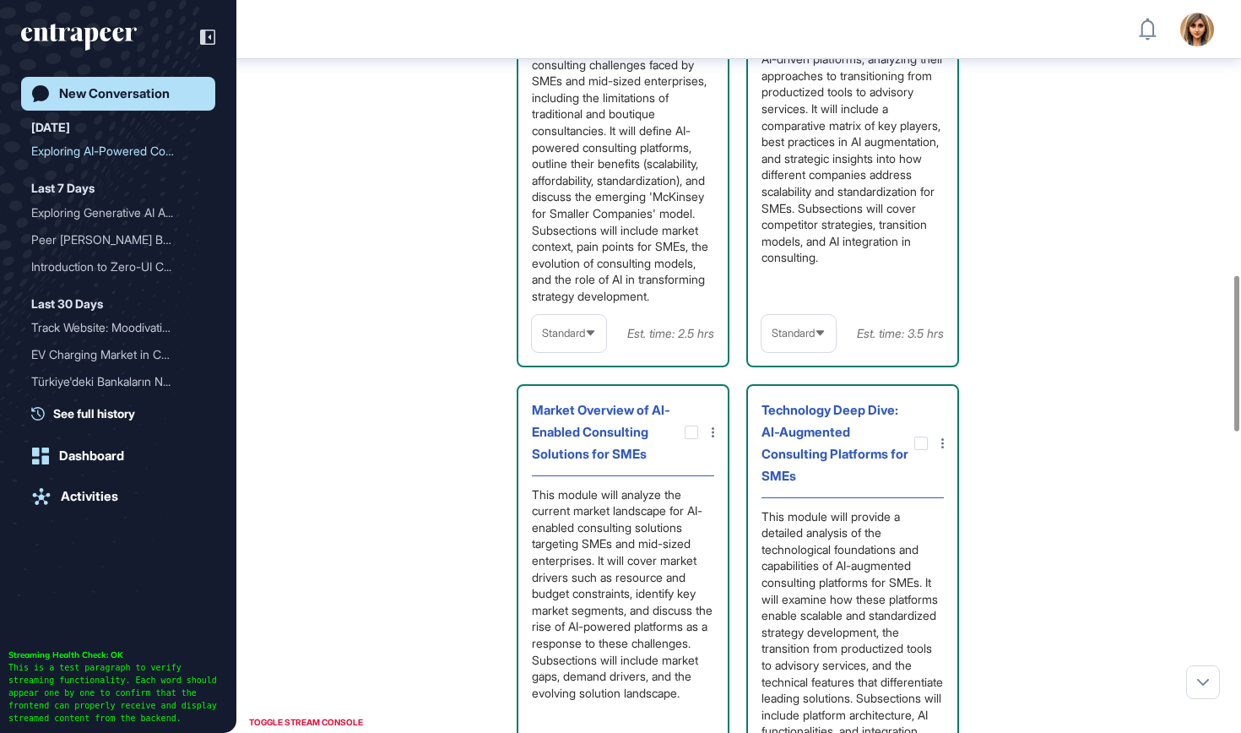
scroll to position [1229, 0]
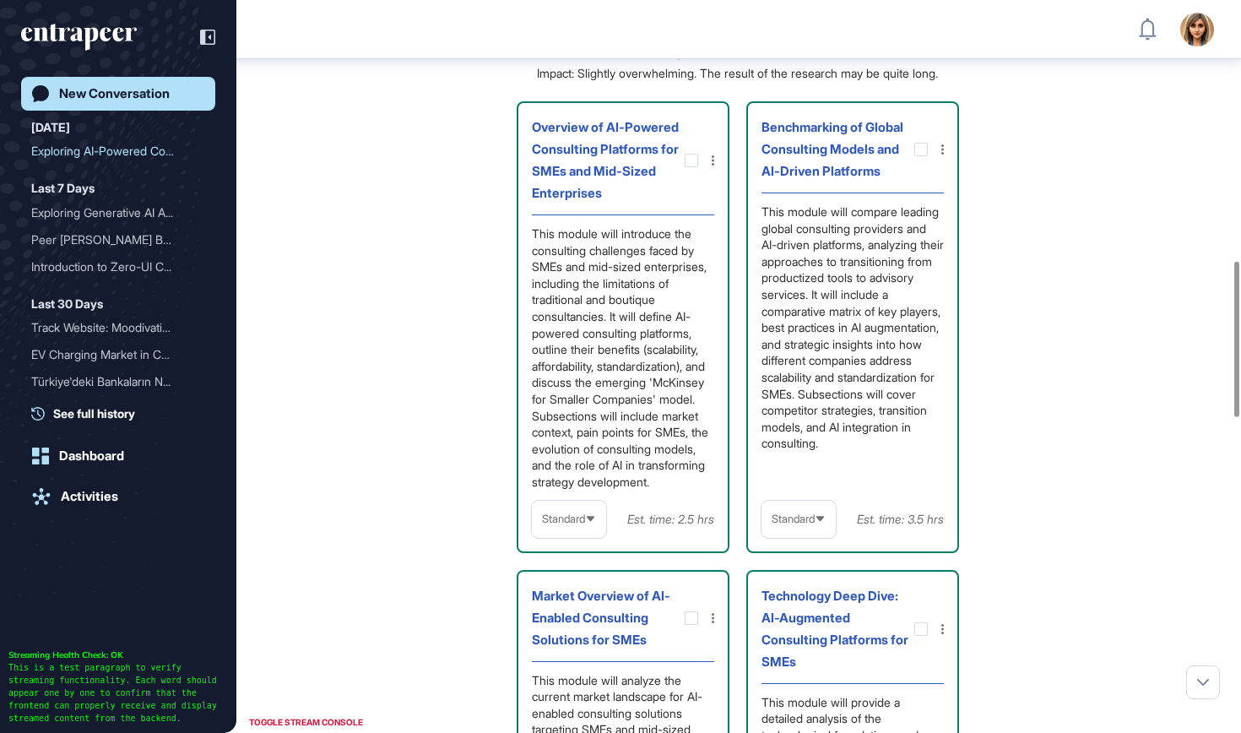
click at [785, 535] on div "Standard" at bounding box center [798, 518] width 74 height 33
click at [792, 644] on li "In-depth" at bounding box center [799, 627] width 64 height 34
click at [596, 524] on icon at bounding box center [590, 518] width 11 height 11
click at [589, 644] on li "In-depth" at bounding box center [569, 627] width 64 height 34
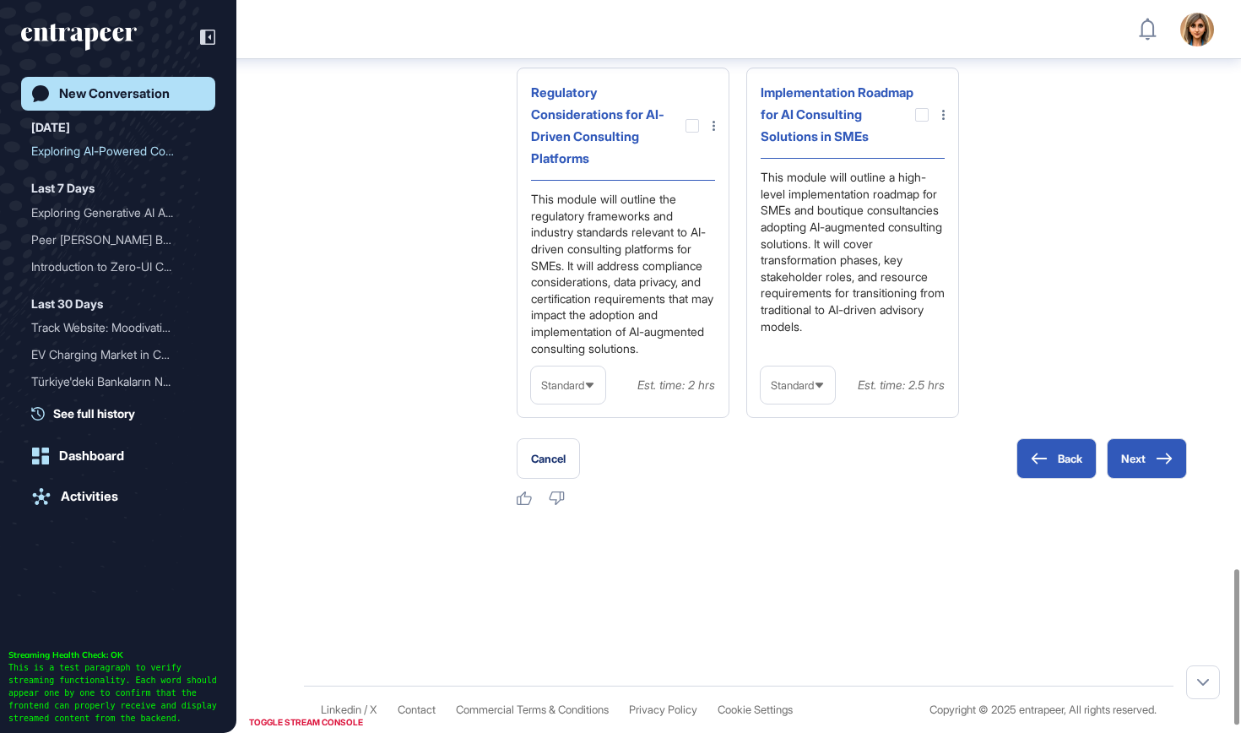
scroll to position [2632, 0]
click at [1127, 479] on button "Next" at bounding box center [1147, 458] width 80 height 41
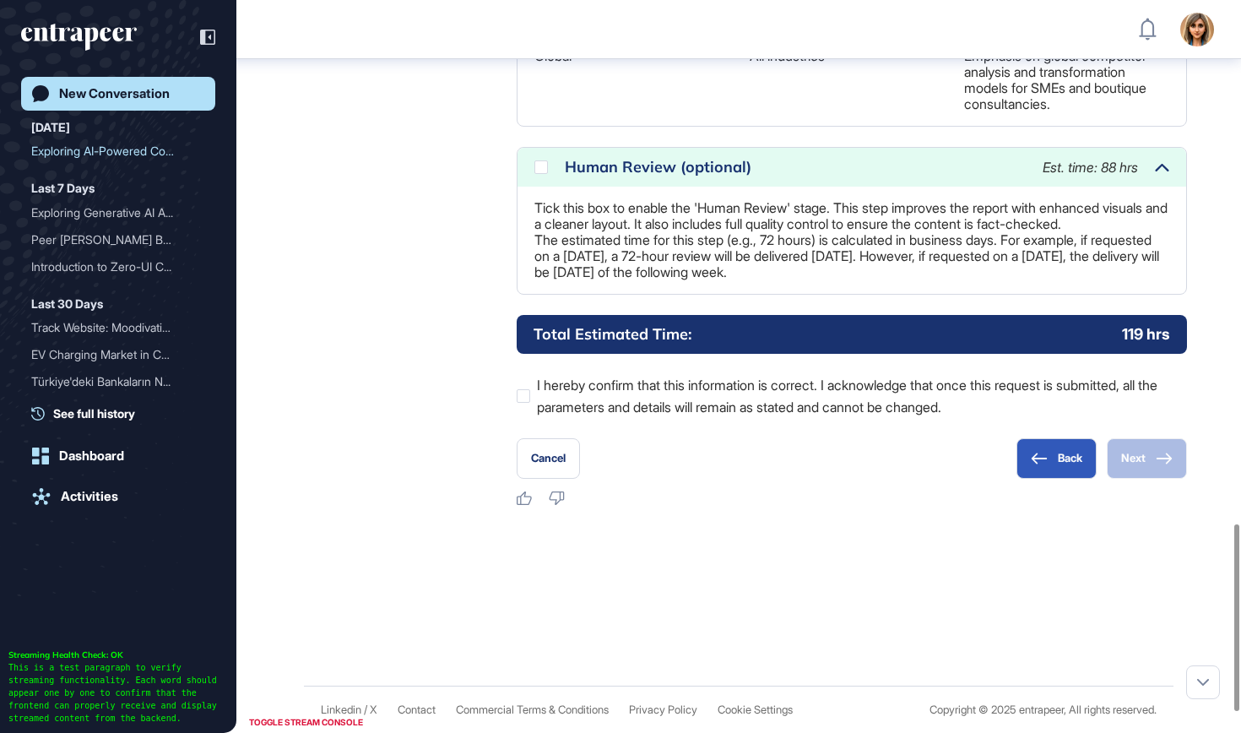
scroll to position [1970, 0]
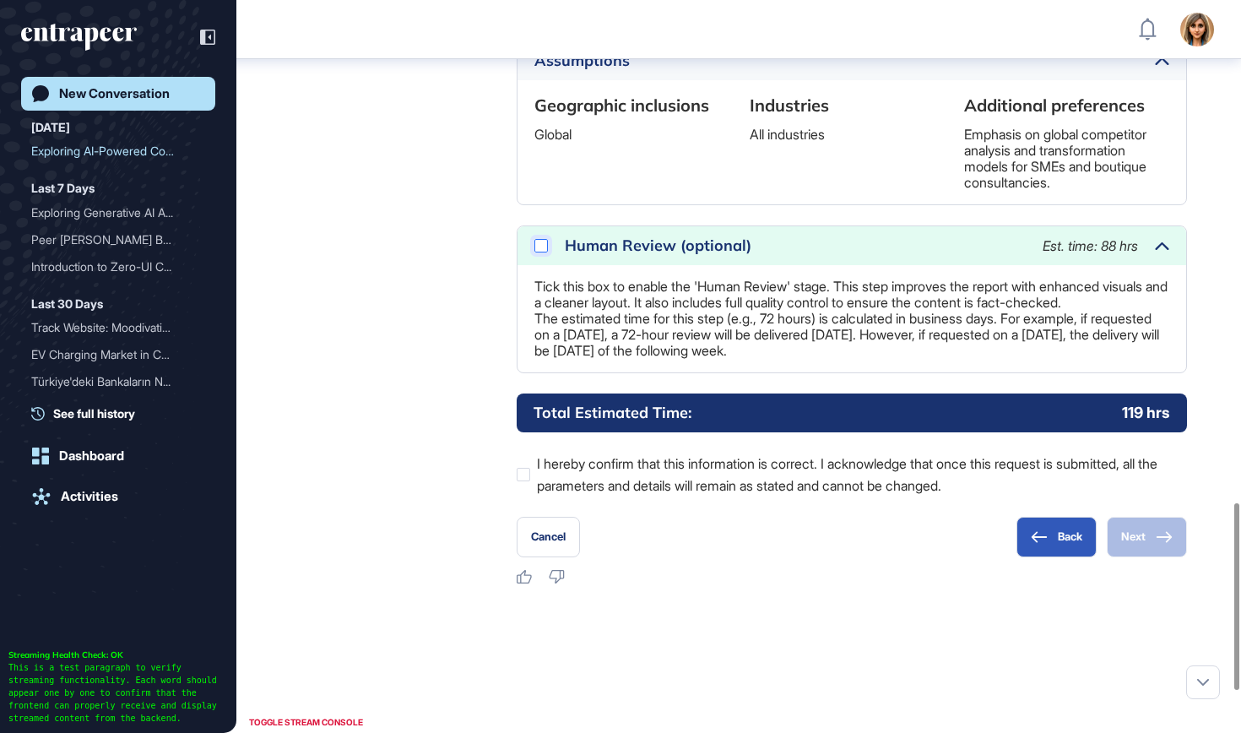
click at [535, 252] on div at bounding box center [541, 246] width 14 height 14
click at [525, 481] on div at bounding box center [524, 475] width 14 height 14
click at [1163, 543] on icon at bounding box center [1164, 537] width 17 height 12
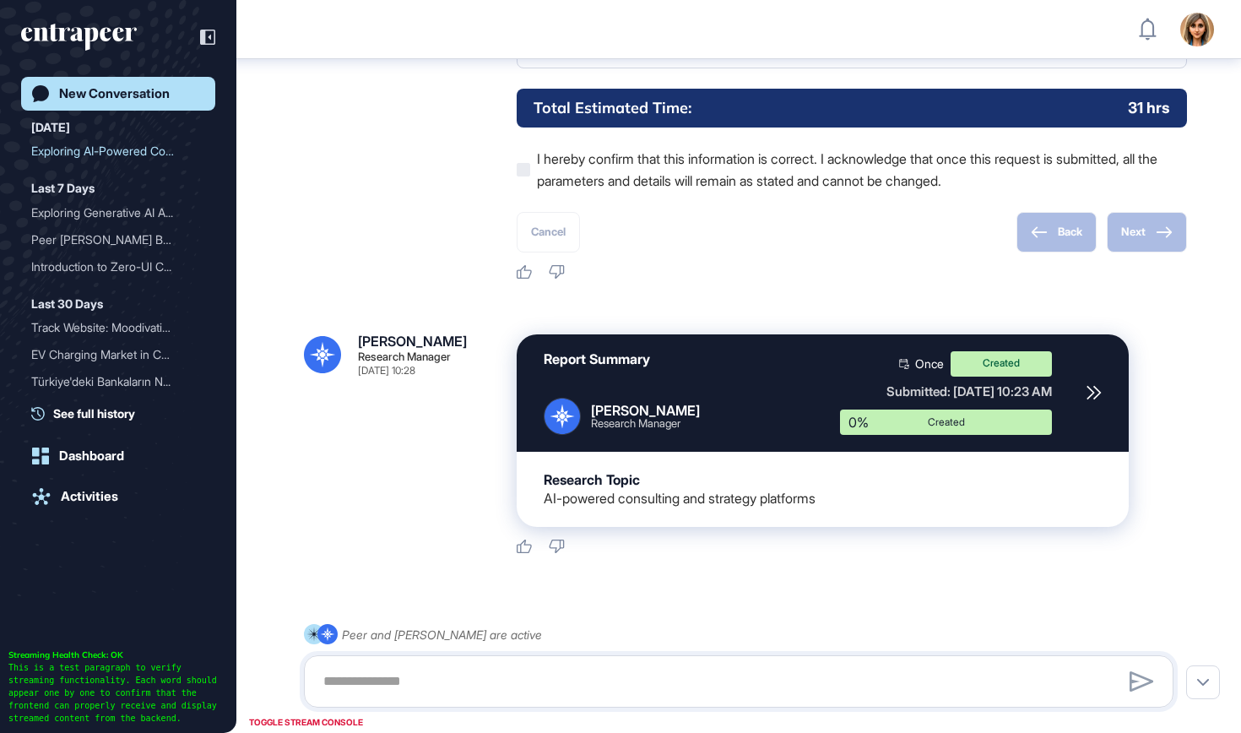
scroll to position [2320, 0]
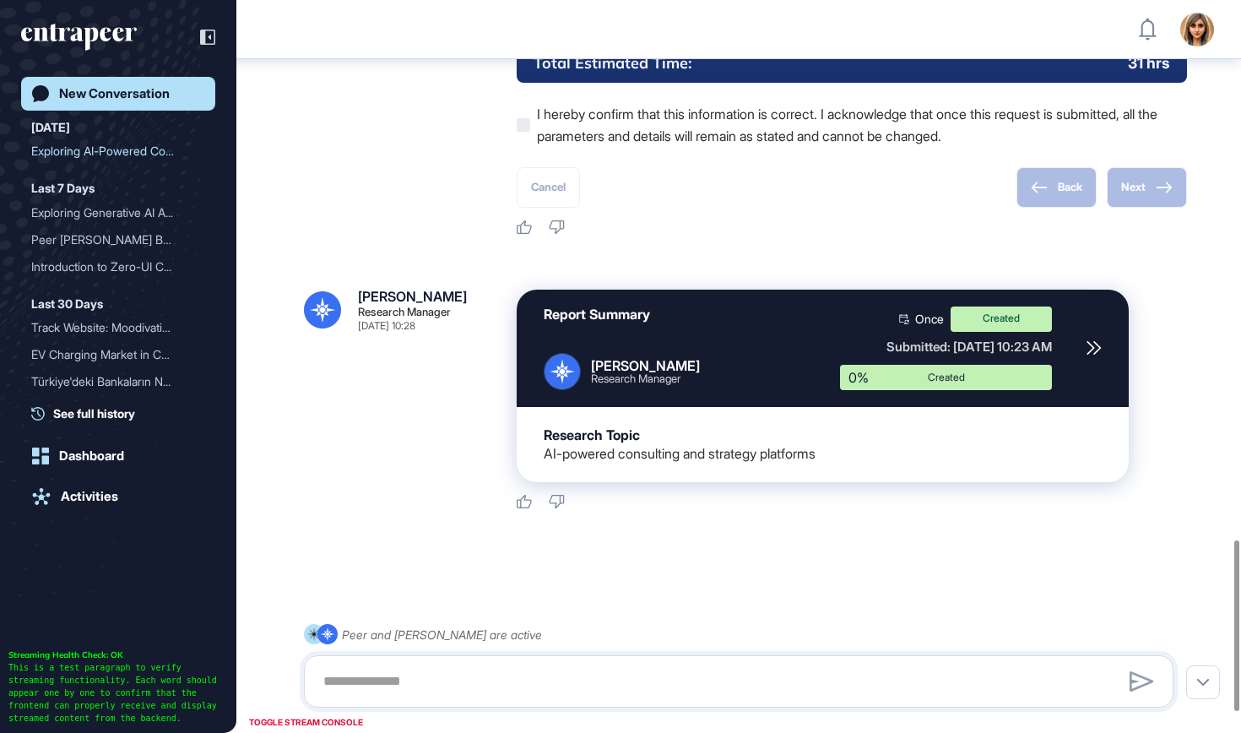
click at [90, 38] on icon "entrapeer-logo" at bounding box center [79, 37] width 116 height 27
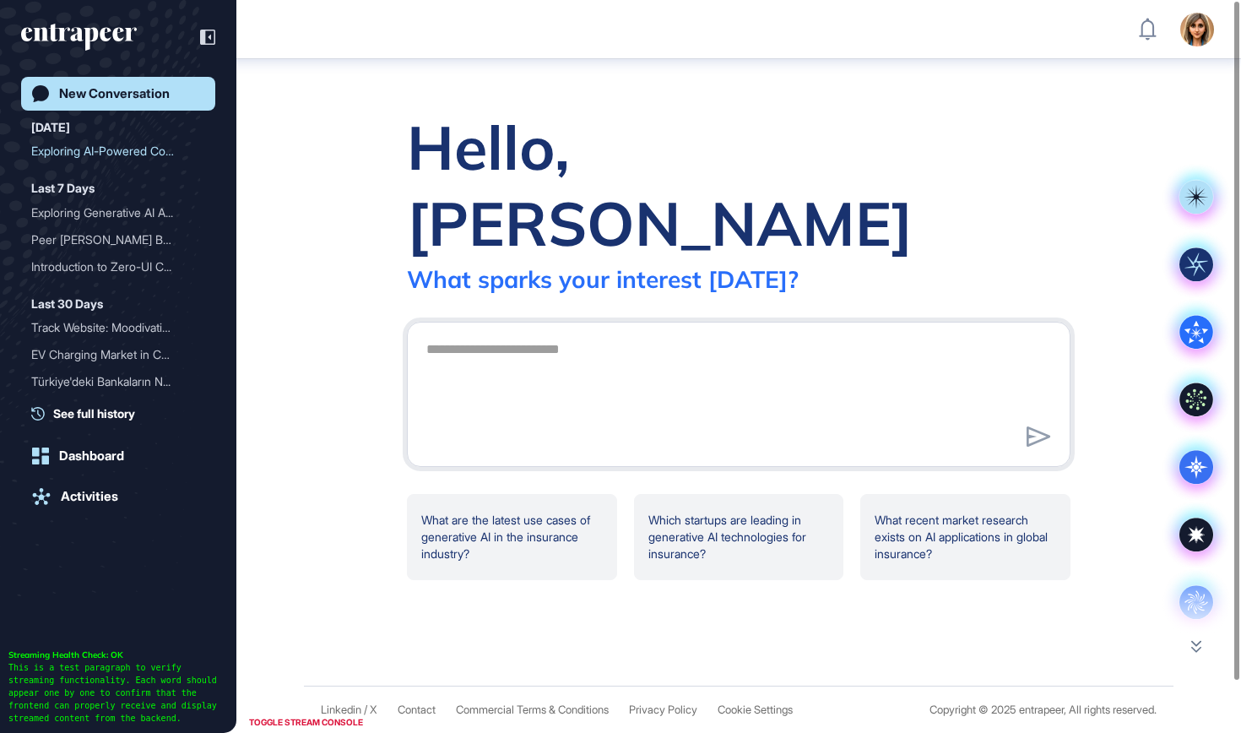
click at [90, 38] on icon "entrapeer-logo" at bounding box center [79, 37] width 116 height 27
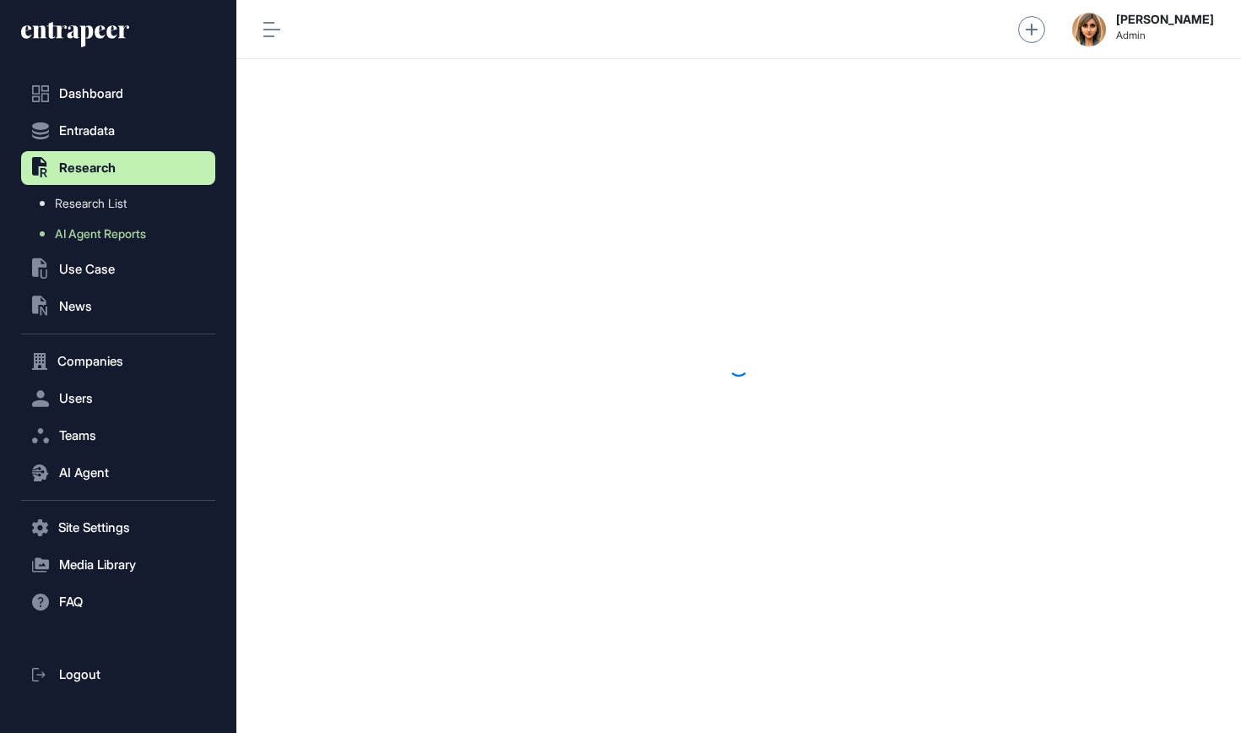
scroll to position [1, 1]
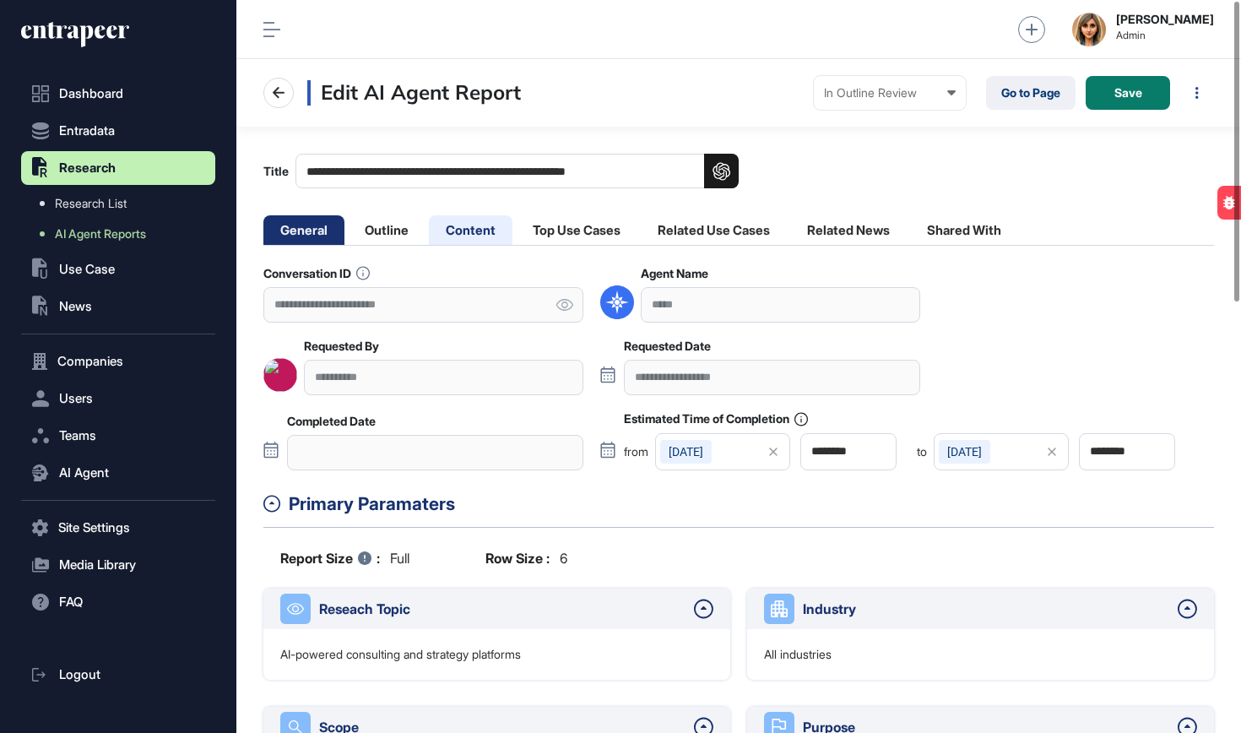
click at [516, 242] on li "Content" at bounding box center [577, 230] width 122 height 30
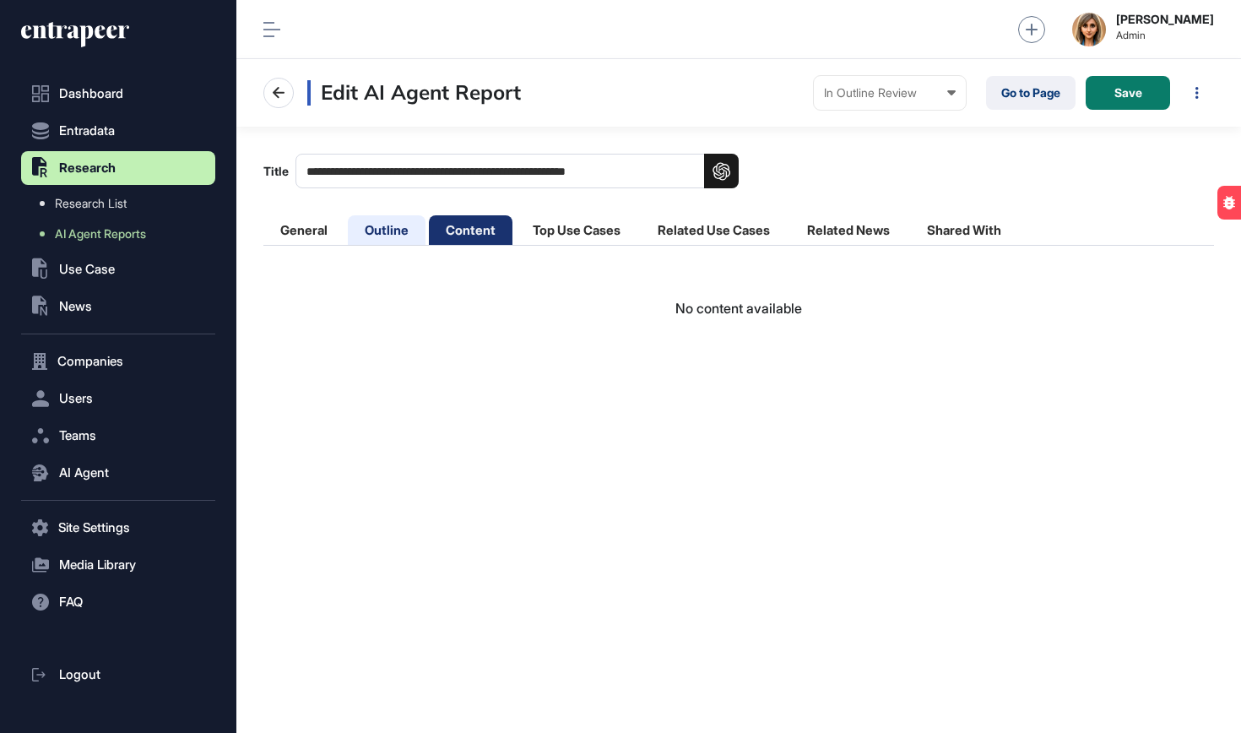
click at [429, 232] on li "Outline" at bounding box center [471, 230] width 84 height 30
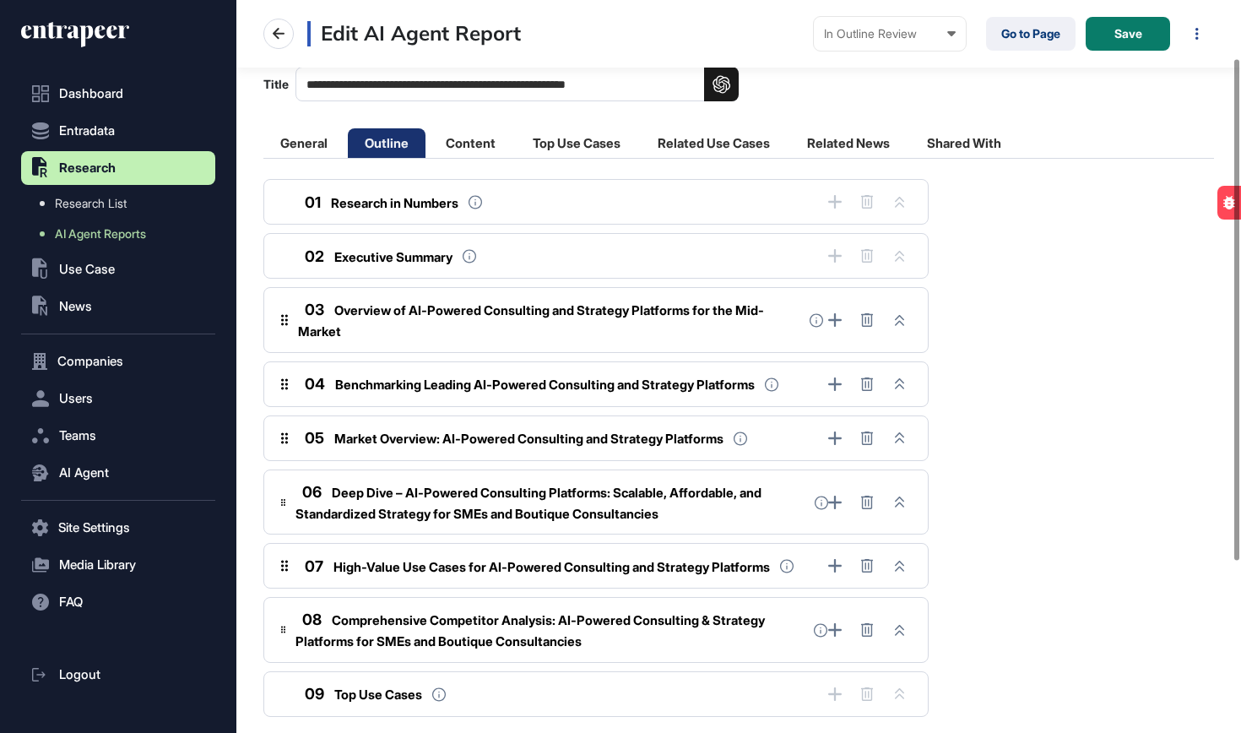
scroll to position [89, 0]
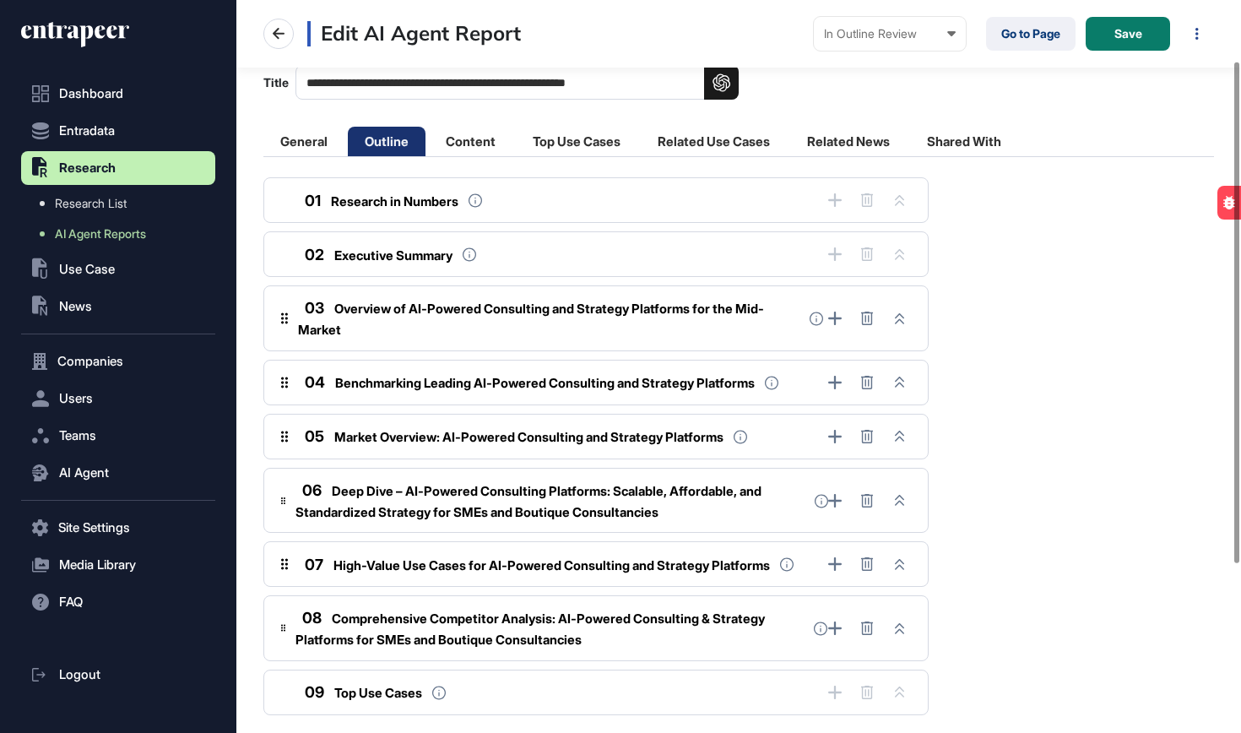
click at [509, 324] on div "03 Overview of AI-Powered Consulting and Strategy Platforms for the Mid-Market" at bounding box center [549, 318] width 502 height 44
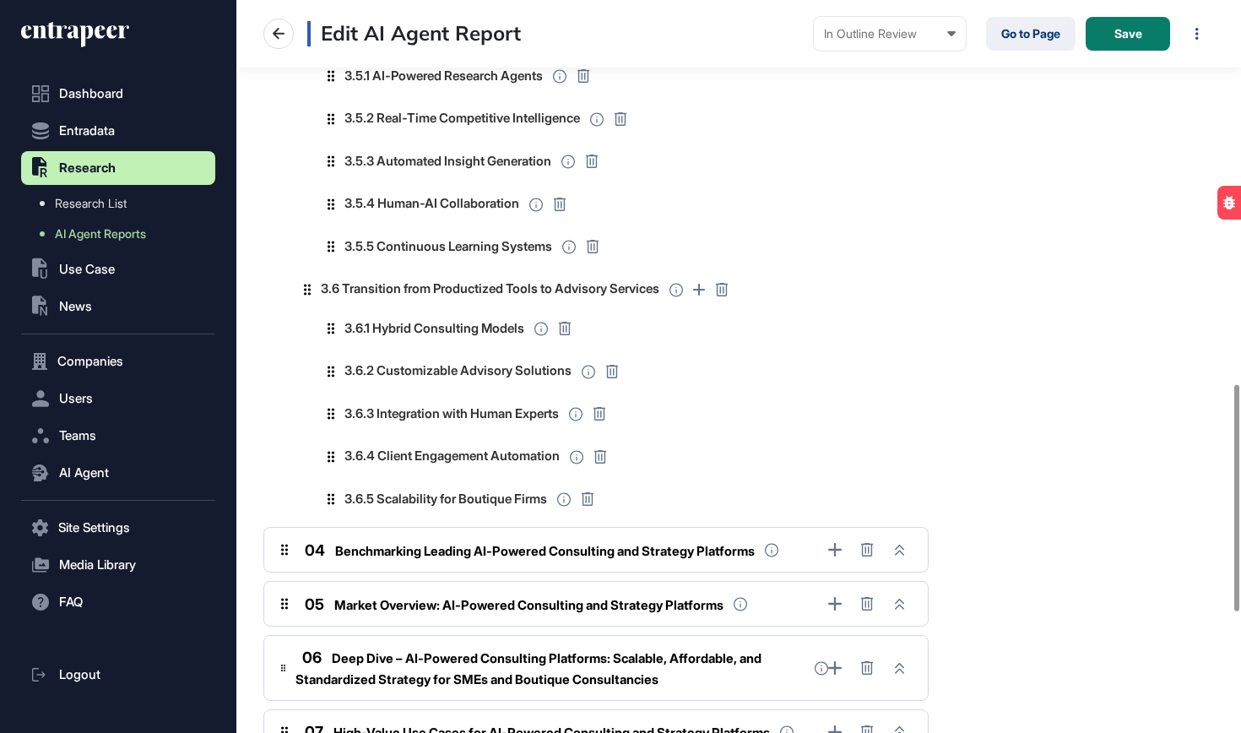
scroll to position [1243, 0]
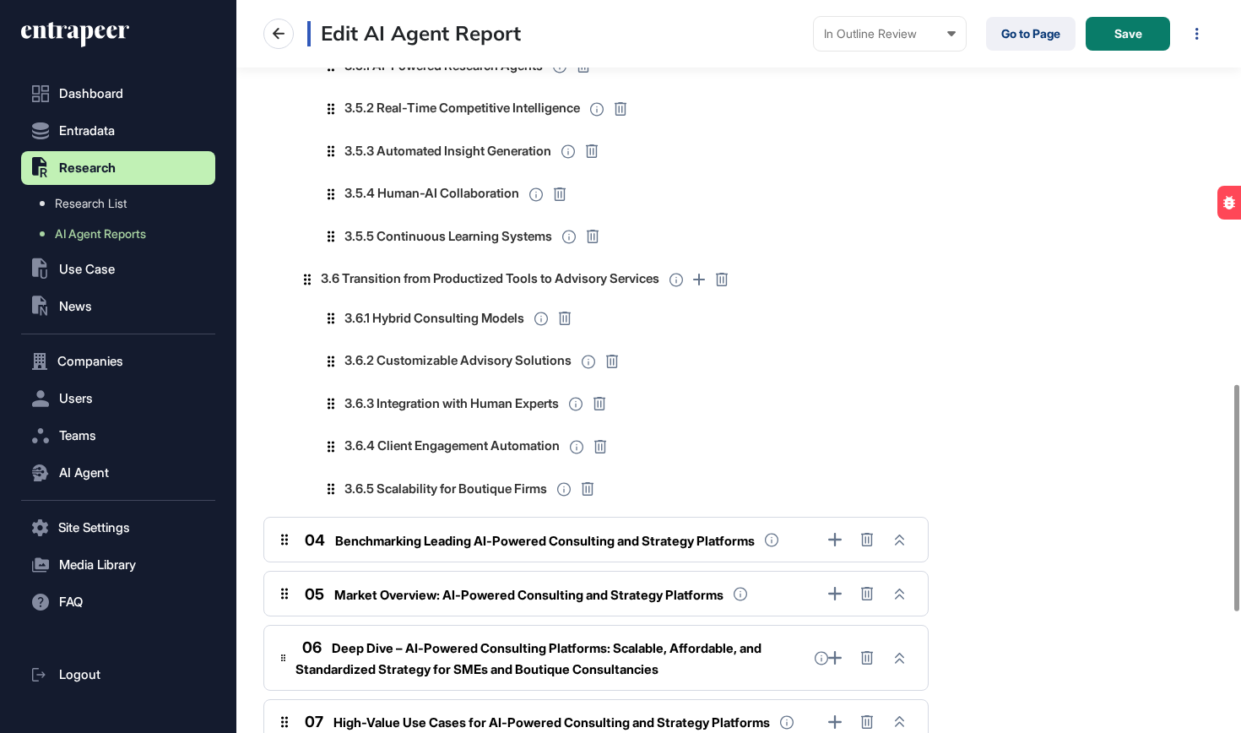
click at [528, 533] on span "Benchmarking Leading AI-Powered Consulting and Strategy Platforms" at bounding box center [545, 541] width 420 height 16
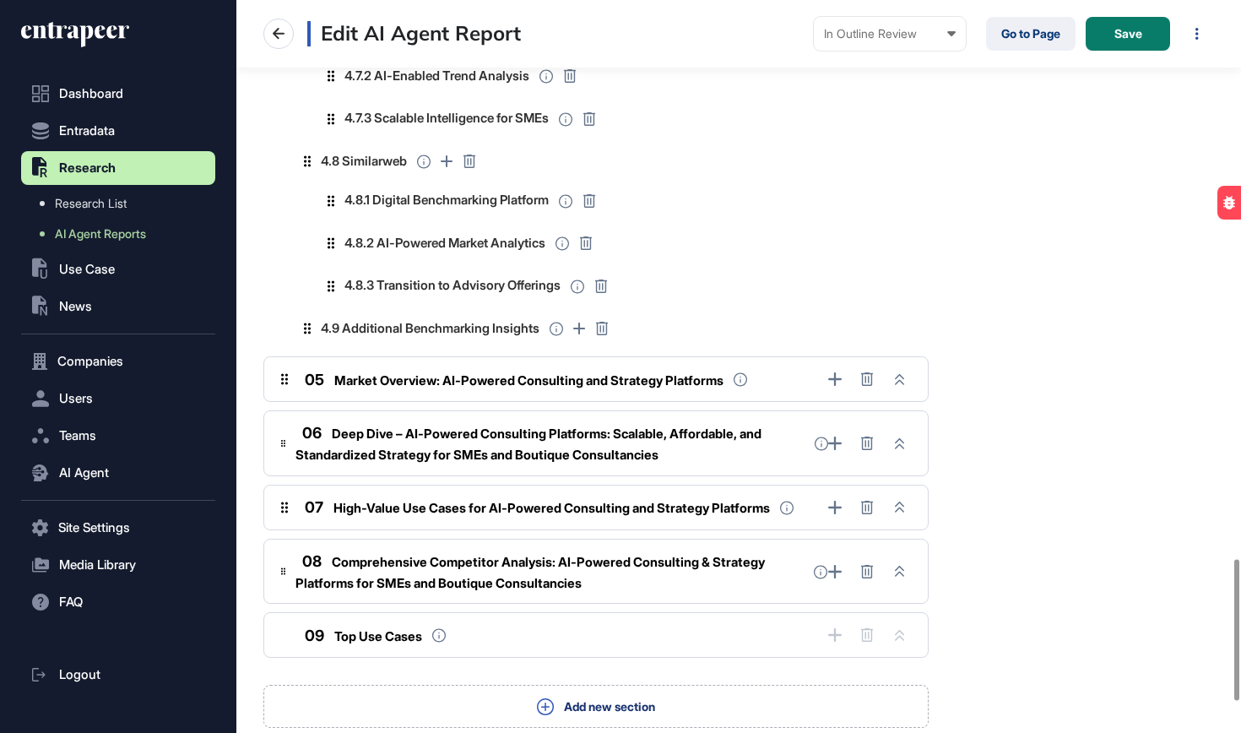
scroll to position [2891, 0]
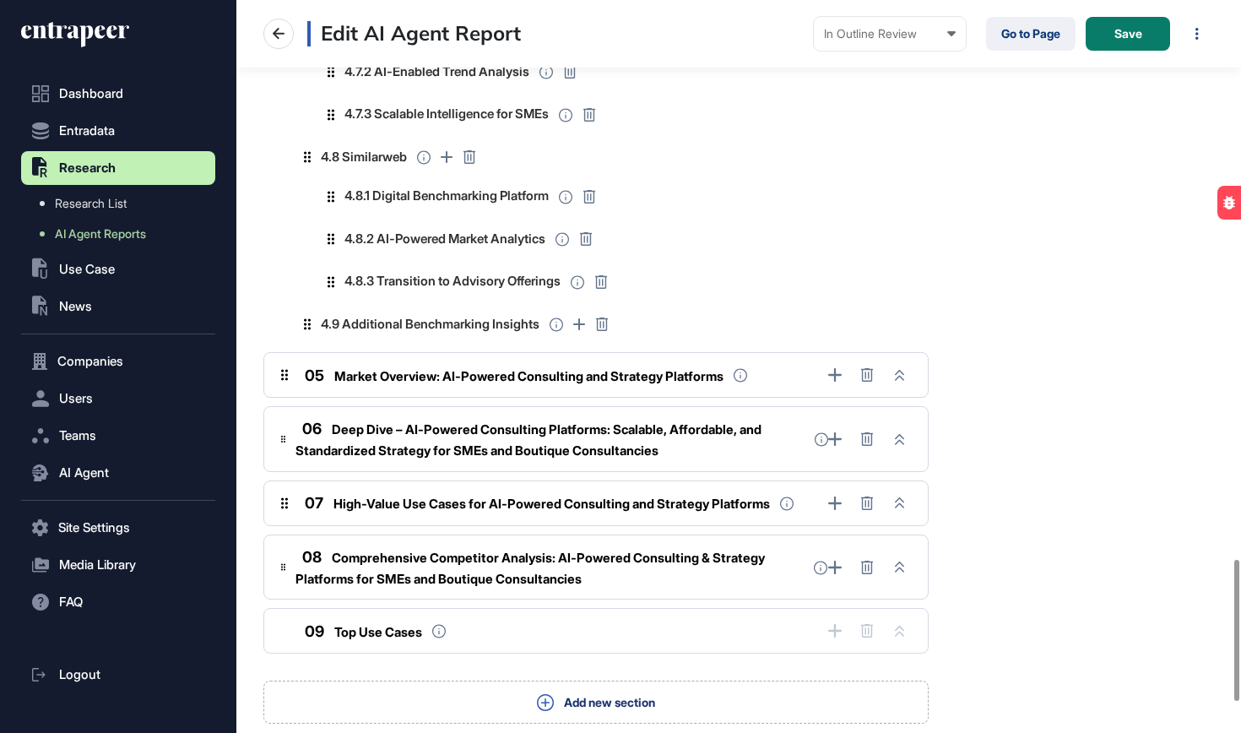
click at [579, 368] on span "Market Overview: AI-Powered Consulting and Strategy Platforms" at bounding box center [528, 376] width 389 height 16
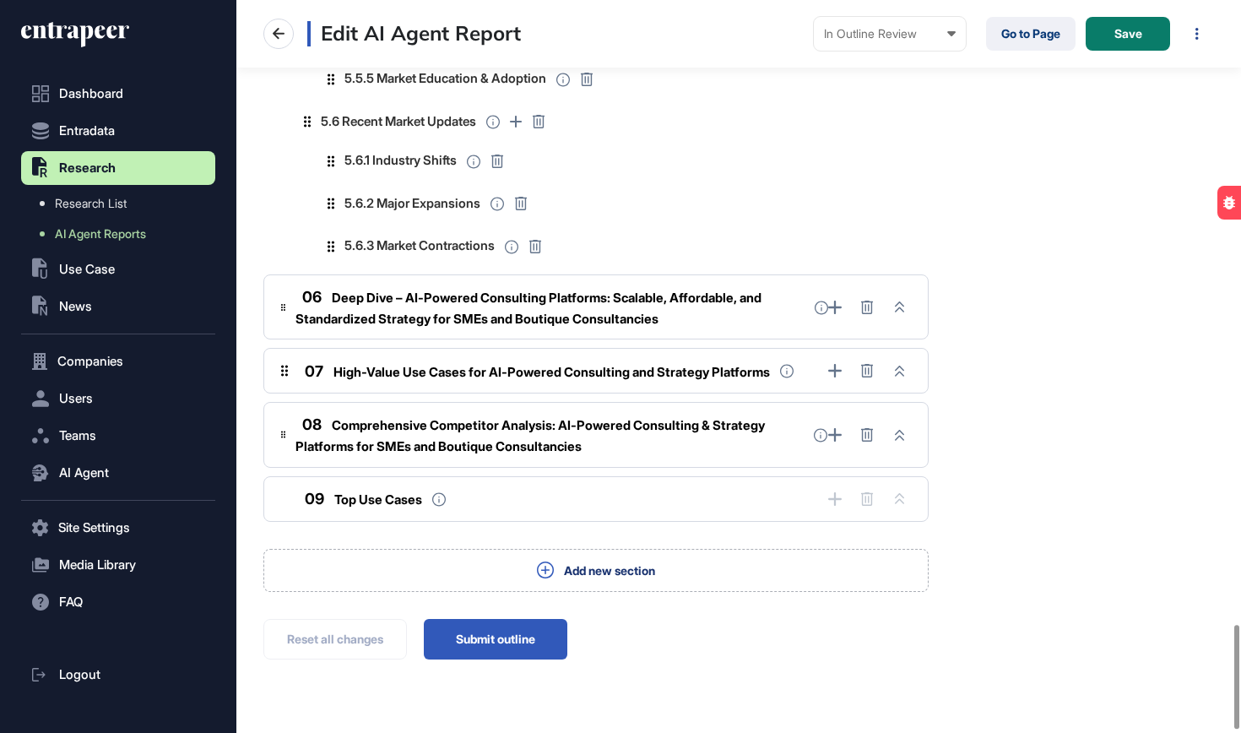
scroll to position [4411, 0]
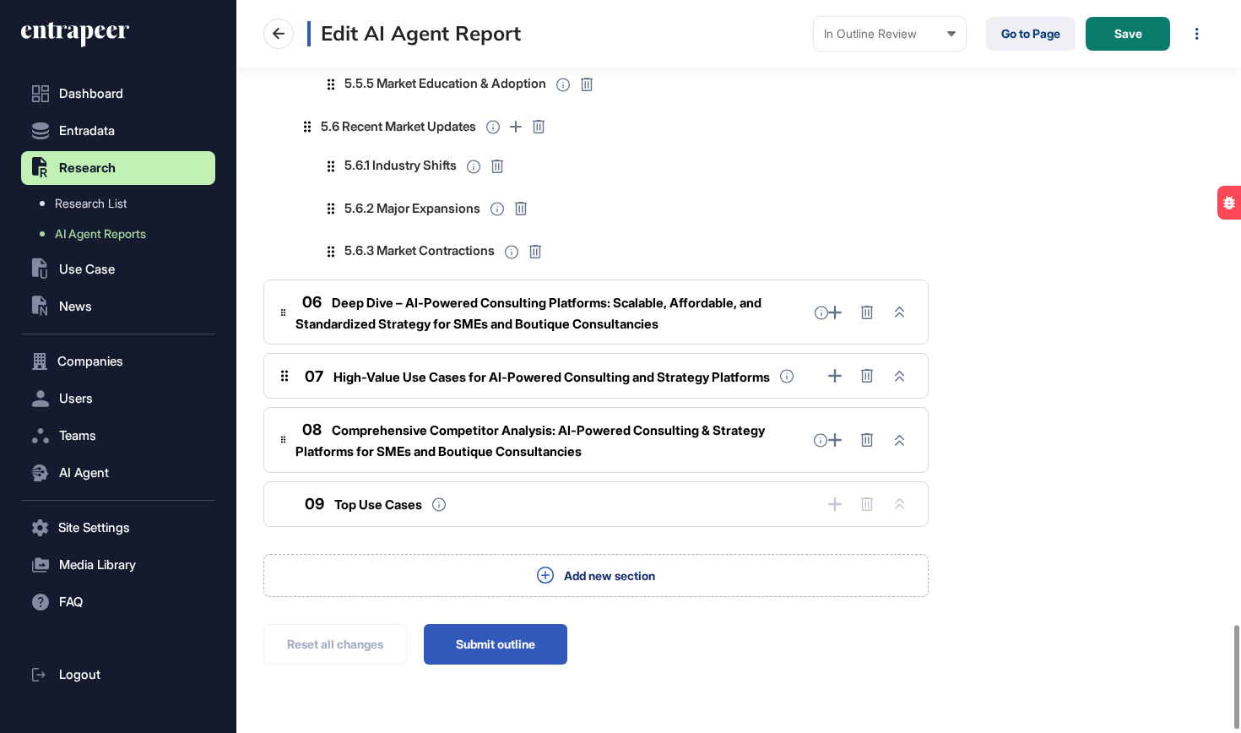
click at [588, 295] on span "Deep Dive – AI-Powered Consulting Platforms: Scalable, Affordable, and Standard…" at bounding box center [528, 313] width 466 height 37
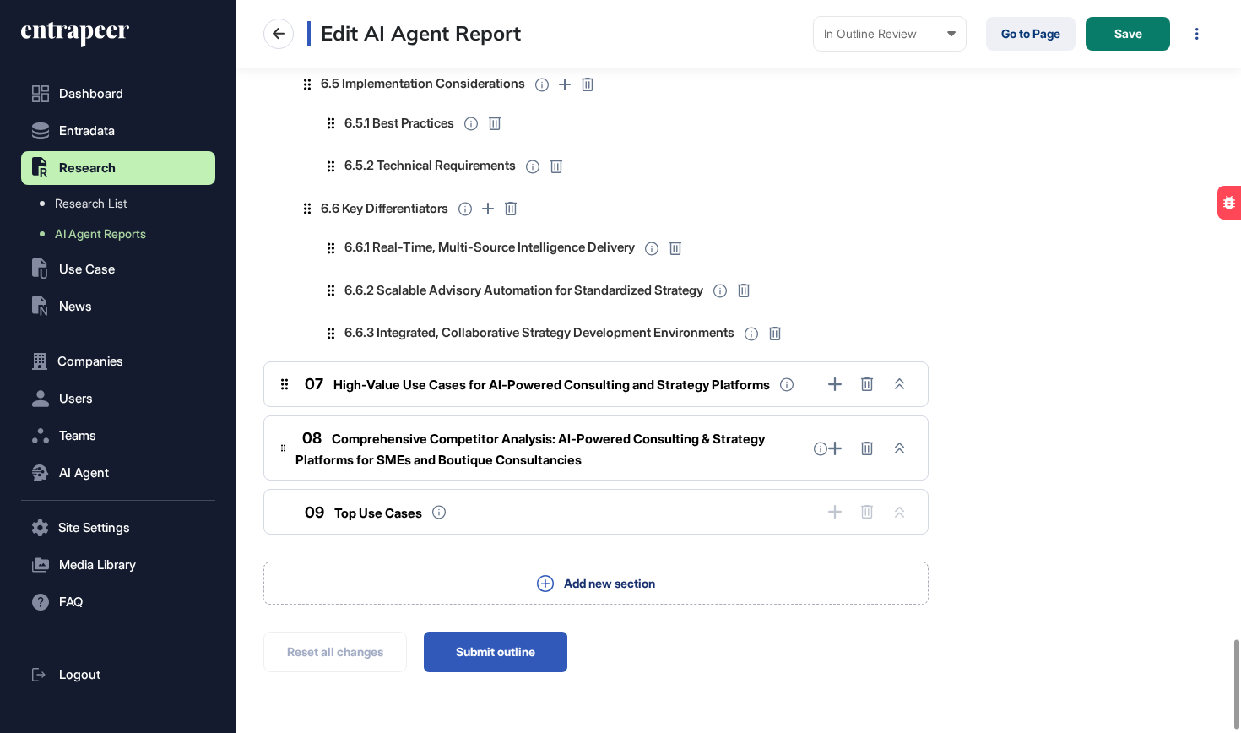
scroll to position [5199, 0]
click at [591, 377] on span "High-Value Use Cases for AI-Powered Consulting and Strategy Platforms" at bounding box center [551, 385] width 436 height 16
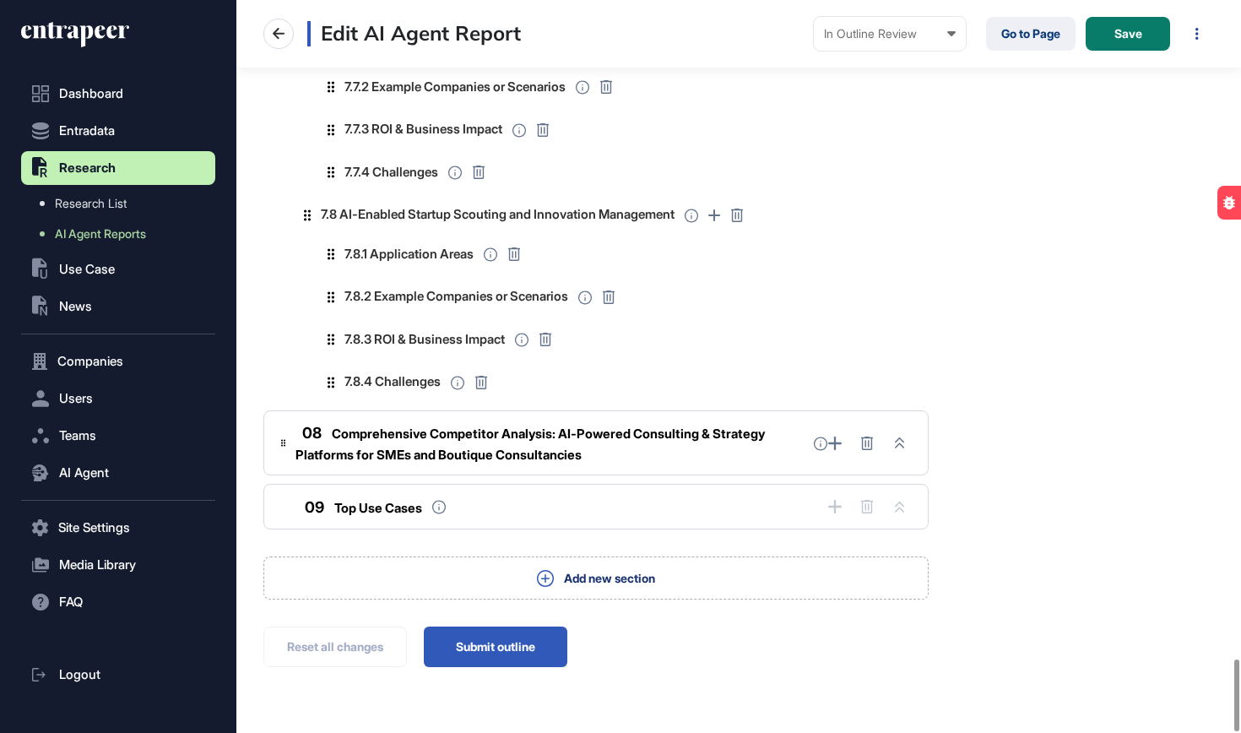
scroll to position [6718, 0]
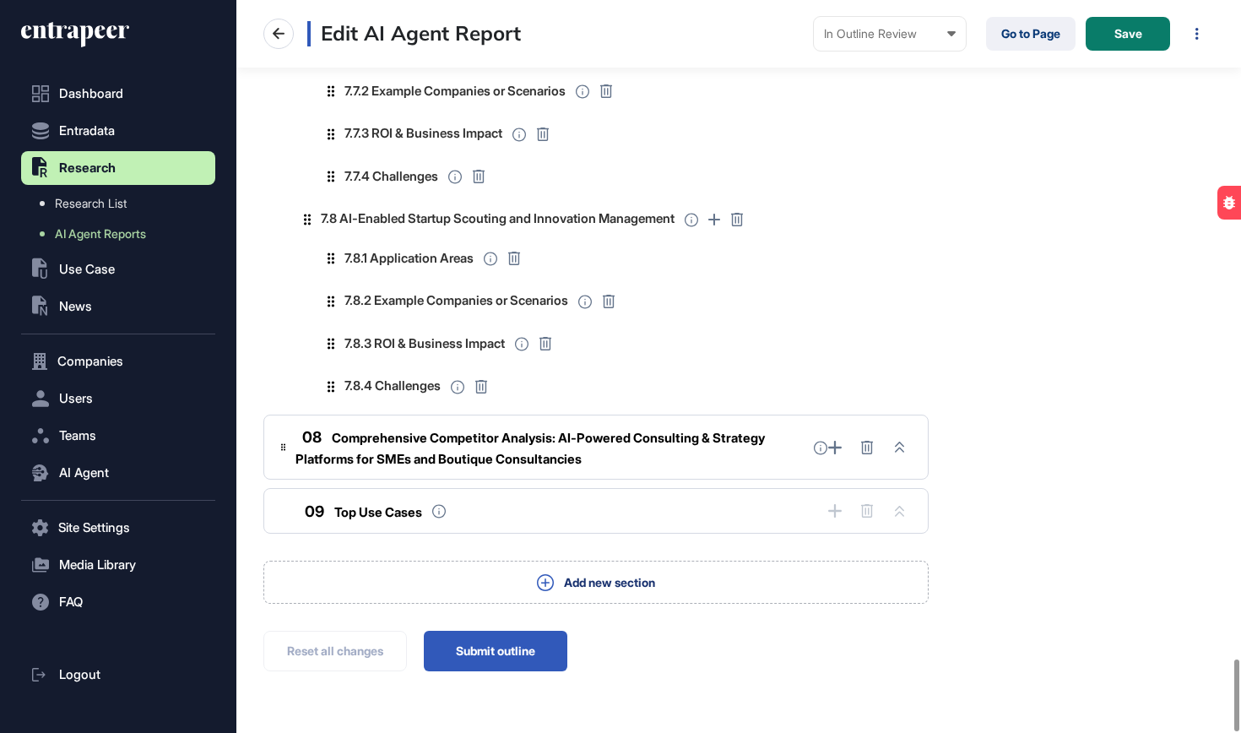
click at [583, 430] on span "Comprehensive Competitor Analysis: AI-Powered Consulting & Strategy Platforms f…" at bounding box center [529, 448] width 469 height 37
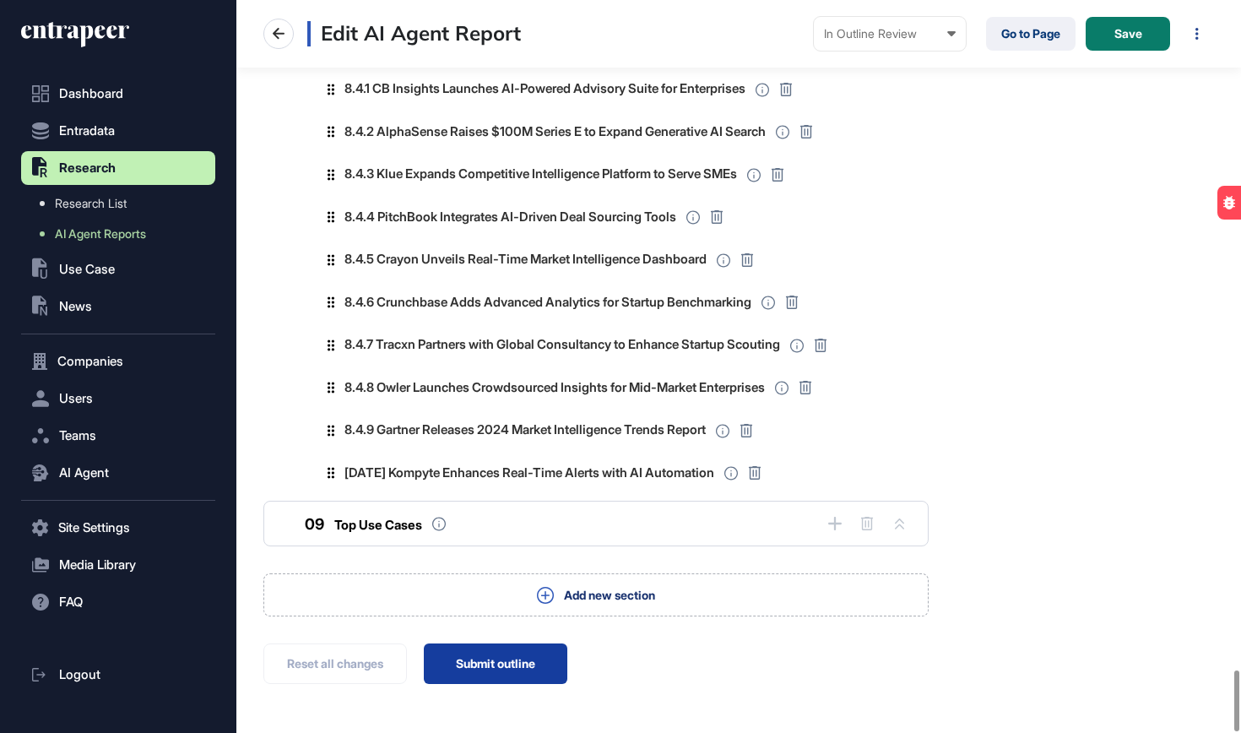
scroll to position [8062, 0]
click at [510, 644] on button "Submit outline" at bounding box center [496, 664] width 144 height 41
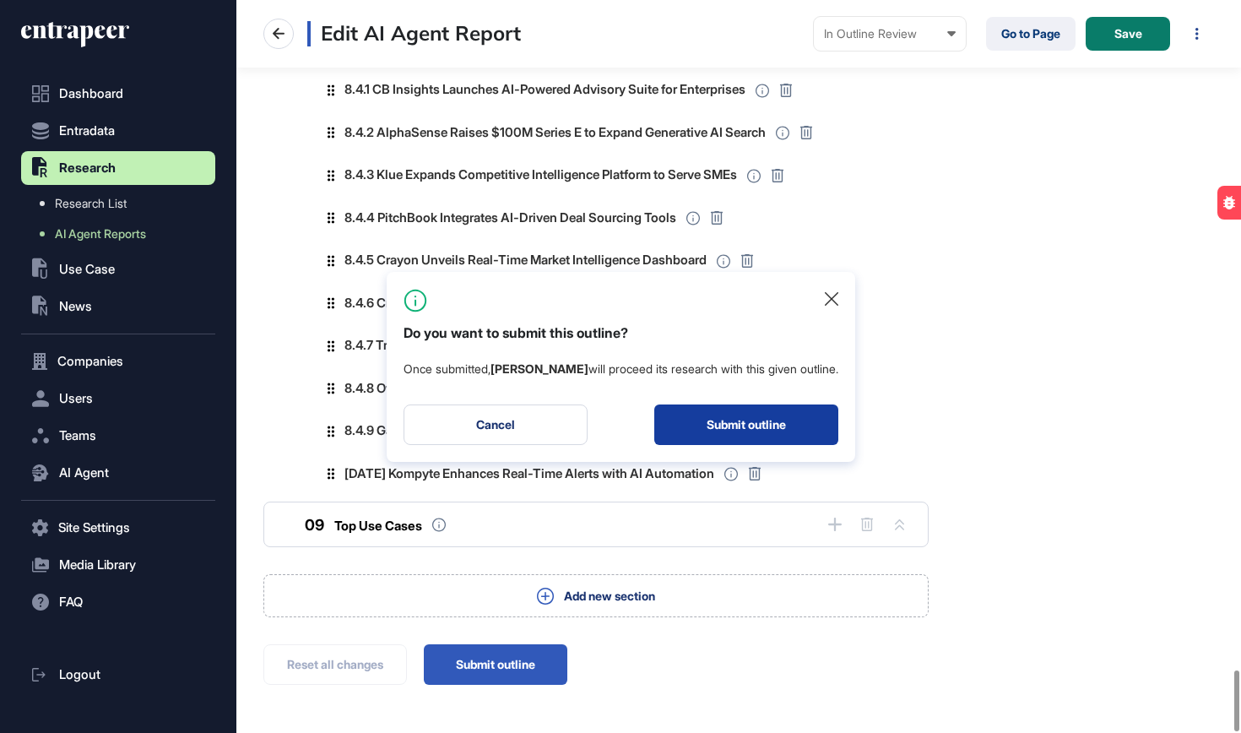
click at [706, 431] on button "Submit outline" at bounding box center [746, 424] width 184 height 41
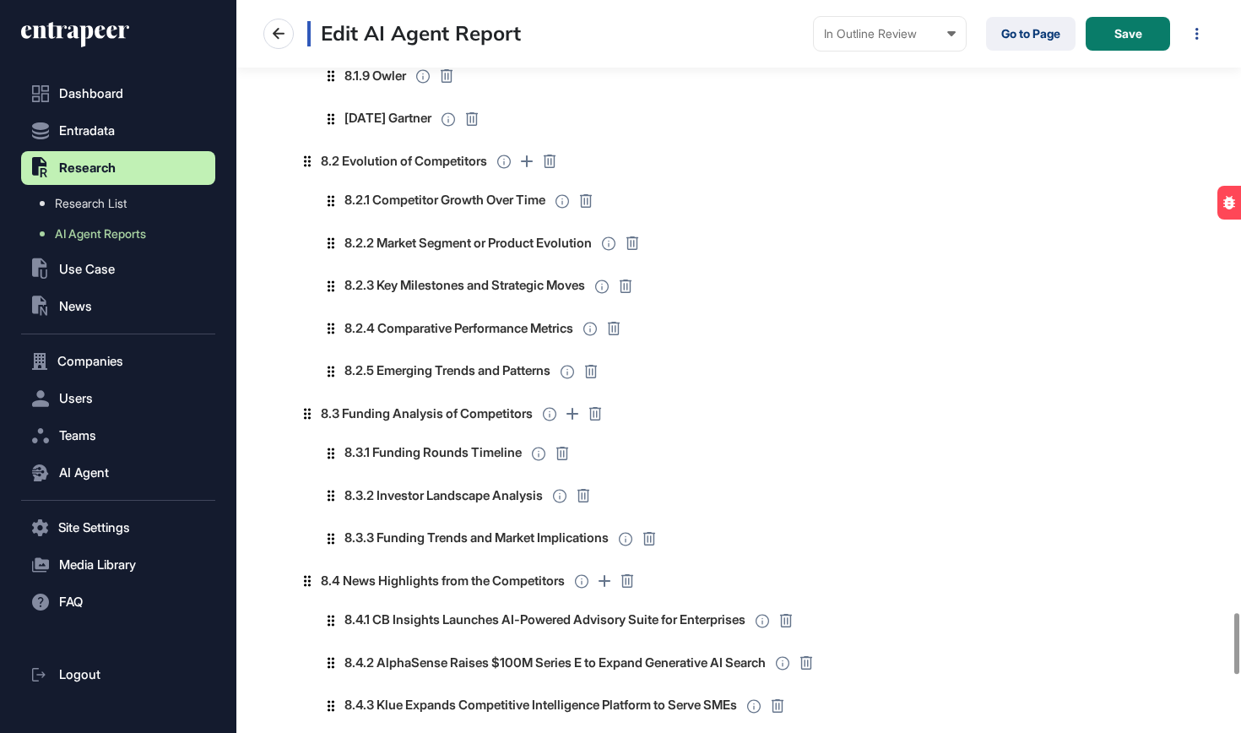
scroll to position [7161, 0]
